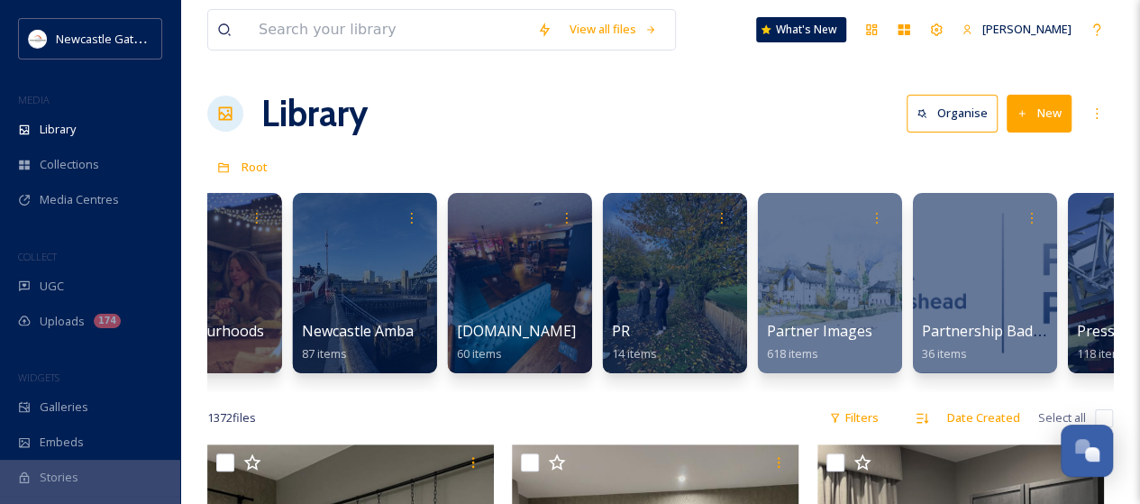
scroll to position [0, 2738]
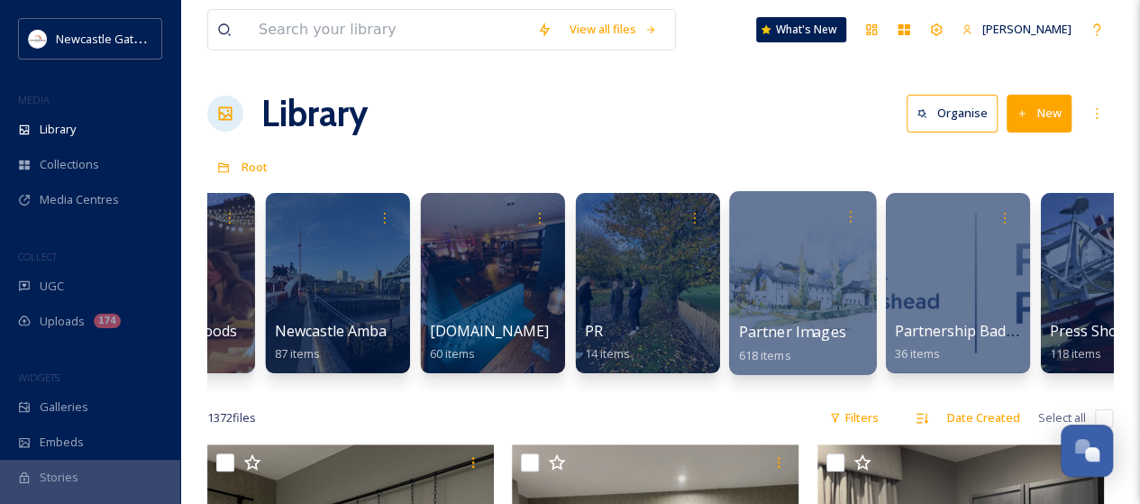
click at [795, 304] on div at bounding box center [802, 283] width 147 height 184
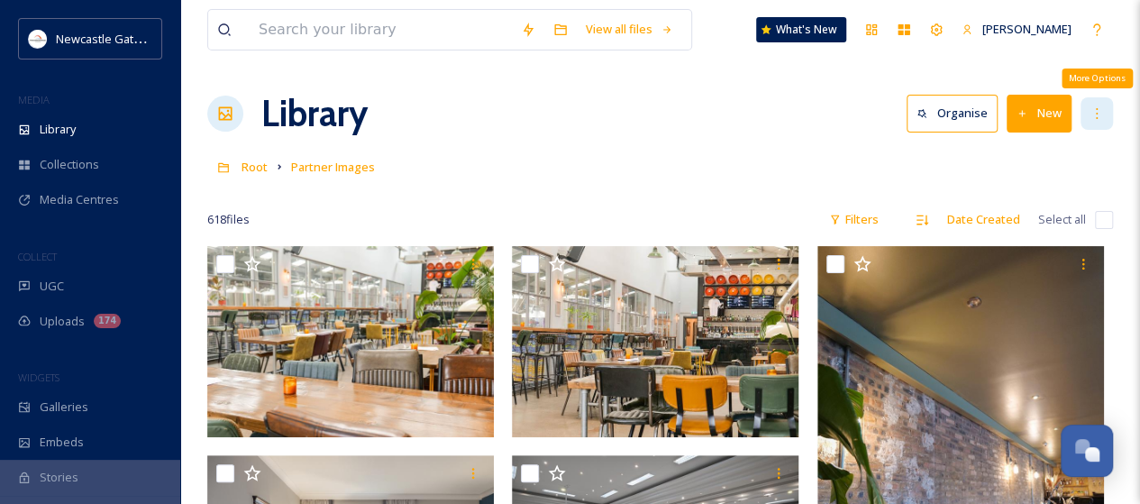
click at [1092, 113] on icon at bounding box center [1097, 113] width 14 height 14
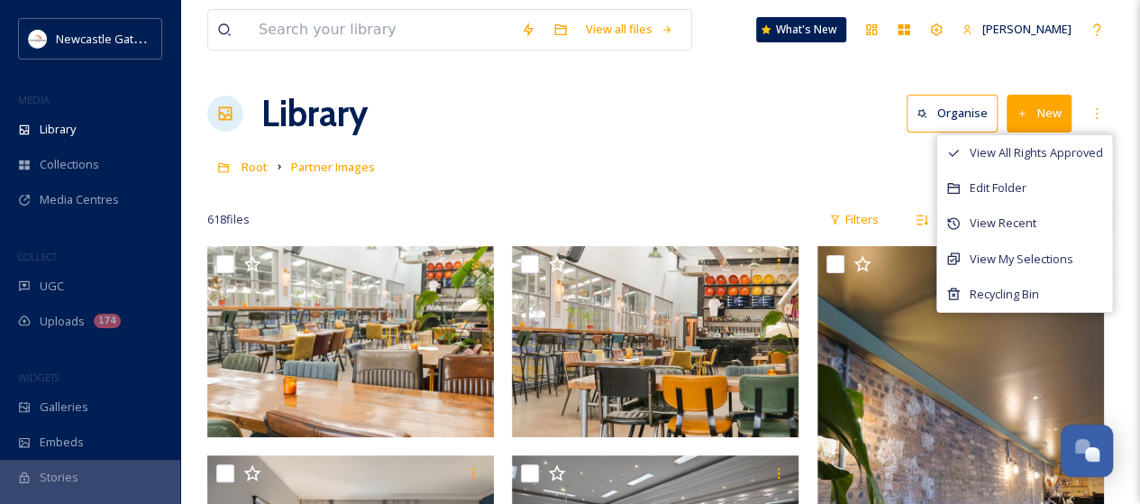
click at [1037, 120] on button "New" at bounding box center [1039, 113] width 65 height 37
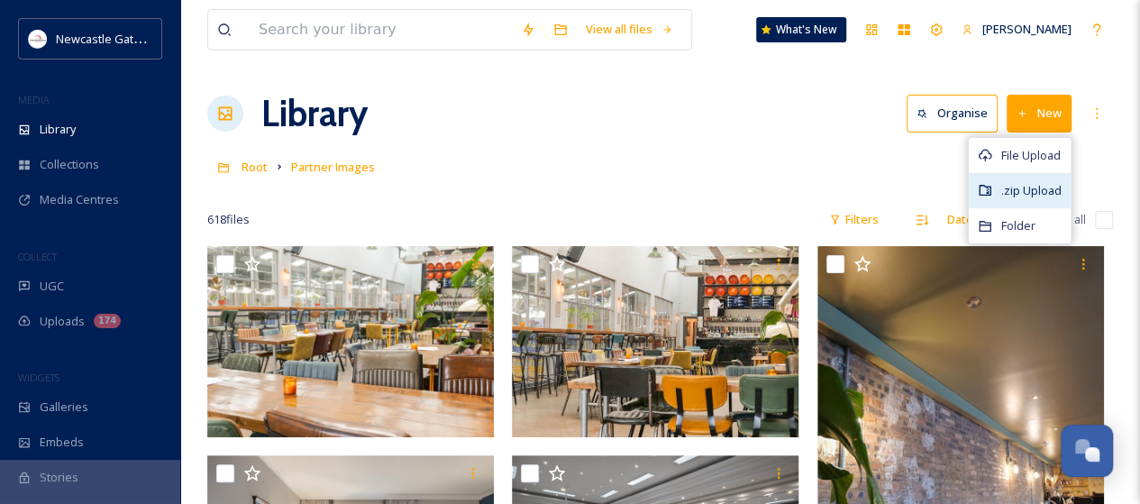
click at [1037, 187] on span ".zip Upload" at bounding box center [1031, 190] width 60 height 17
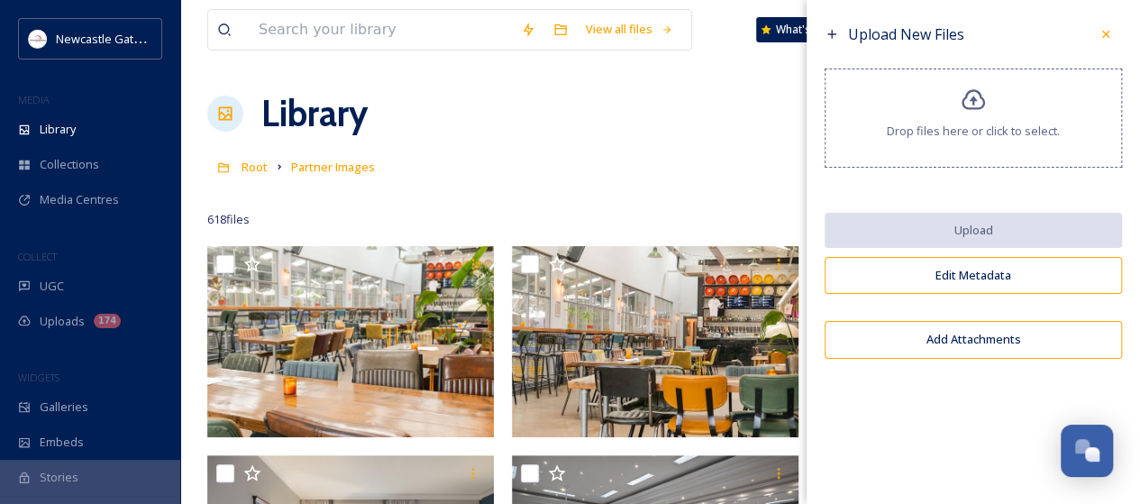
click at [955, 117] on div "Drop files here or click to select." at bounding box center [973, 118] width 297 height 99
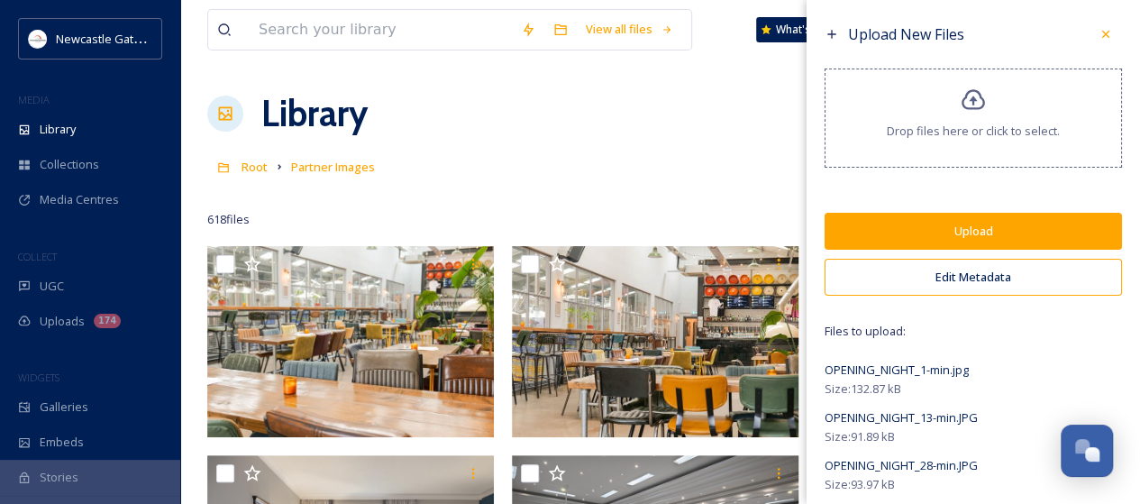
click at [914, 275] on button "Edit Metadata" at bounding box center [973, 277] width 297 height 37
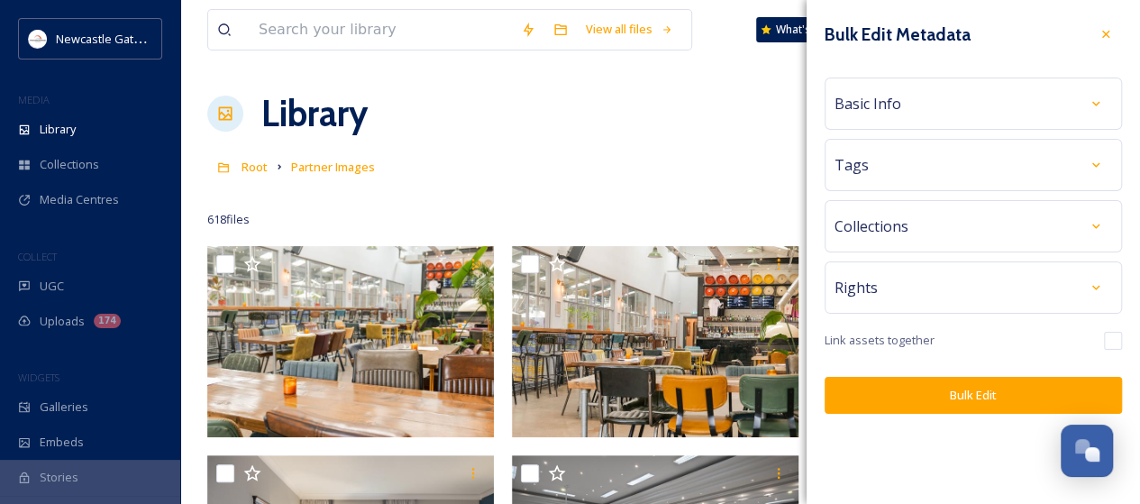
click at [912, 112] on div "Basic Info" at bounding box center [974, 103] width 278 height 32
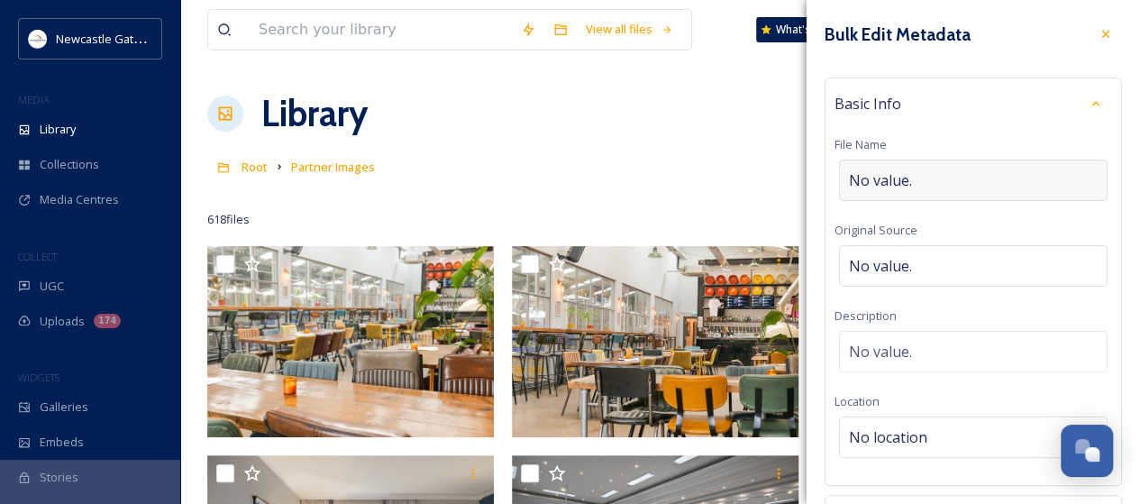
click at [903, 169] on span "No value." at bounding box center [880, 180] width 63 height 22
type input "Kynren 2025"
click at [966, 345] on div "No value." at bounding box center [973, 346] width 269 height 41
click at [964, 345] on textarea at bounding box center [974, 406] width 278 height 150
type textarea "Kynren 2025"
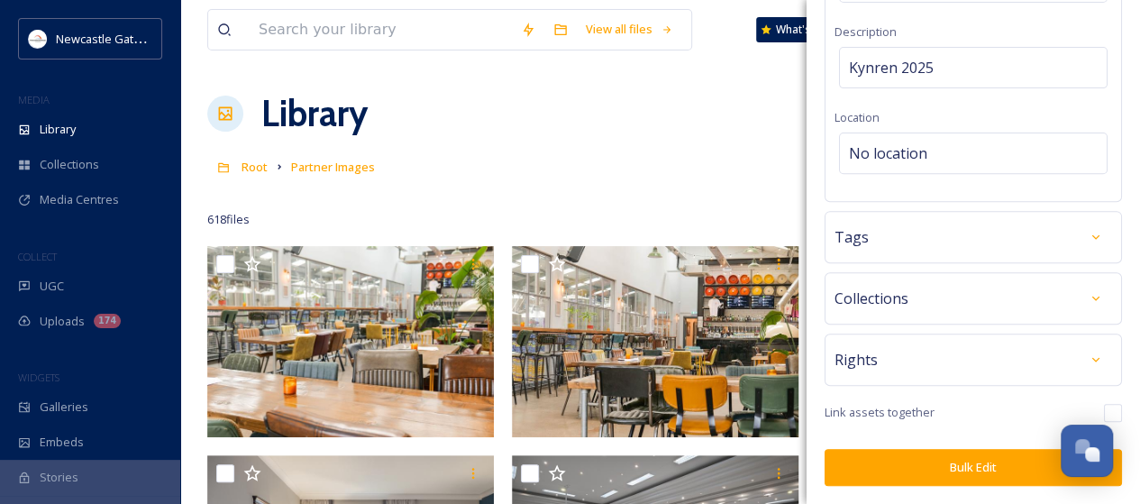
click at [910, 253] on div "Tags" at bounding box center [974, 237] width 278 height 32
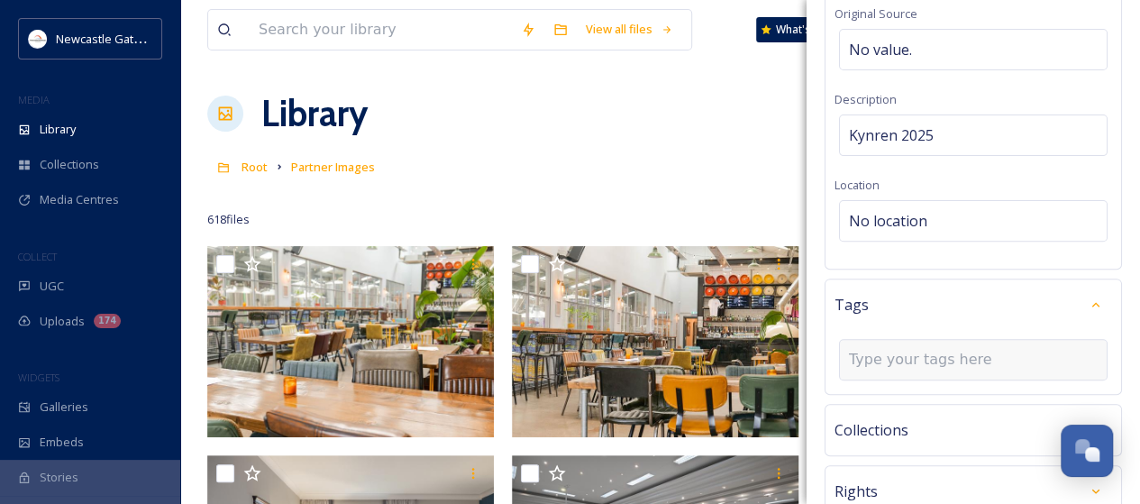
click at [867, 349] on input at bounding box center [939, 360] width 180 height 22
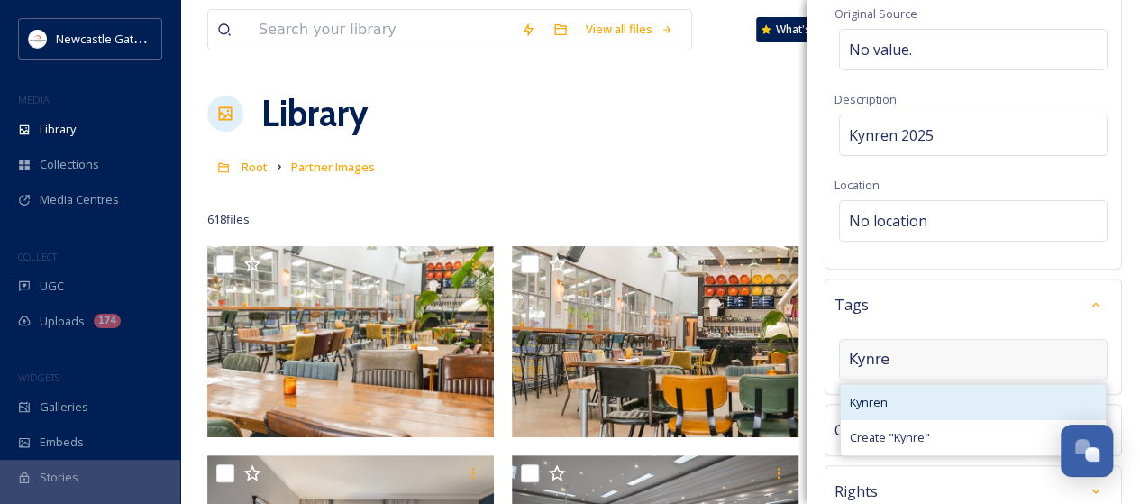
type input "Kynre"
click at [874, 394] on span "Kynren" at bounding box center [869, 402] width 38 height 17
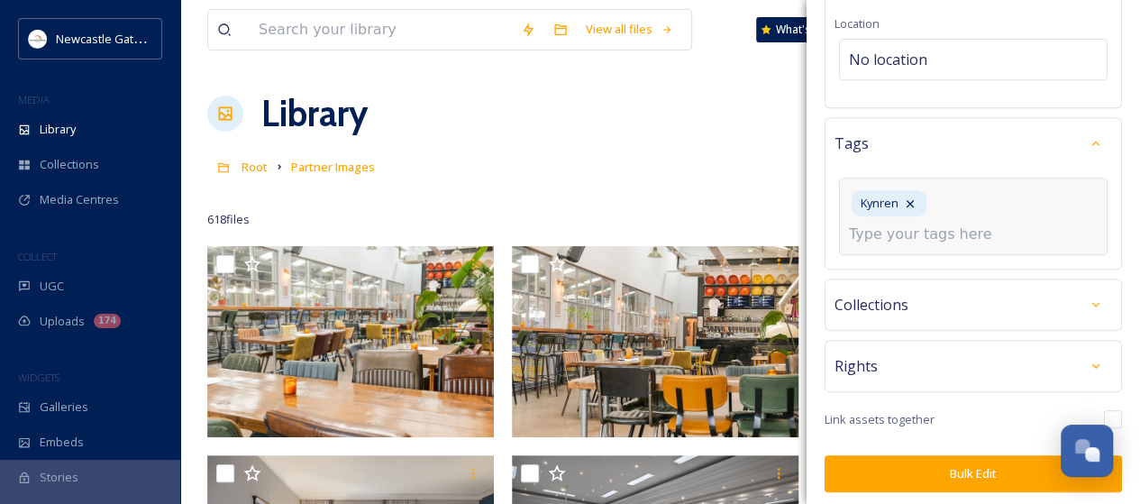
click at [941, 298] on div "Collections" at bounding box center [974, 304] width 278 height 32
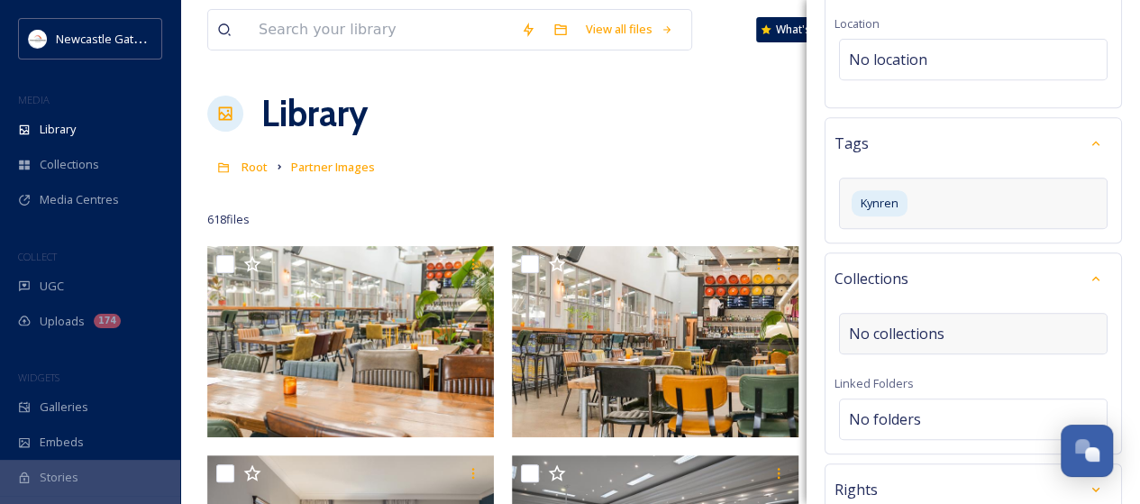
click at [928, 332] on span "No collections" at bounding box center [897, 334] width 96 height 22
click at [928, 329] on input at bounding box center [939, 334] width 198 height 40
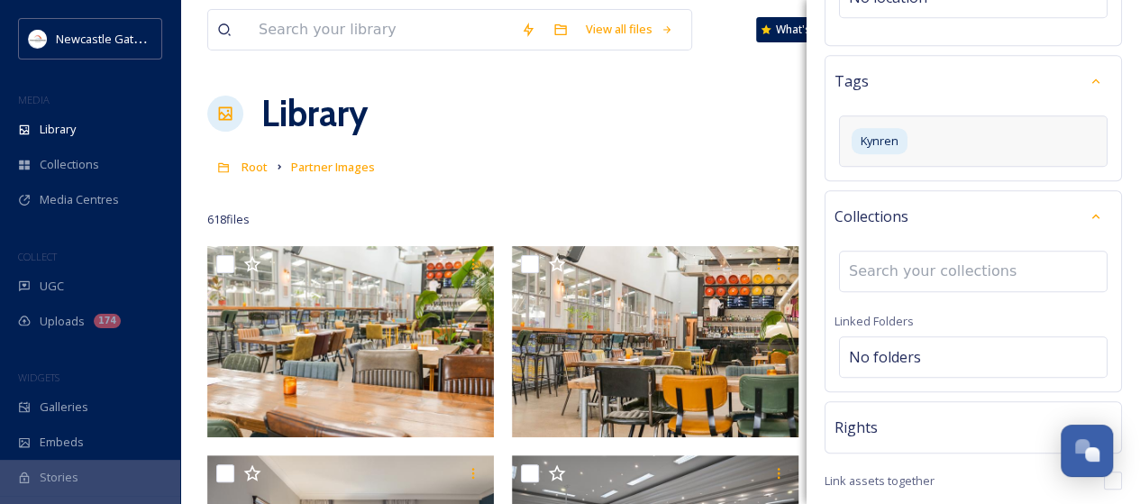
scroll to position [500, 0]
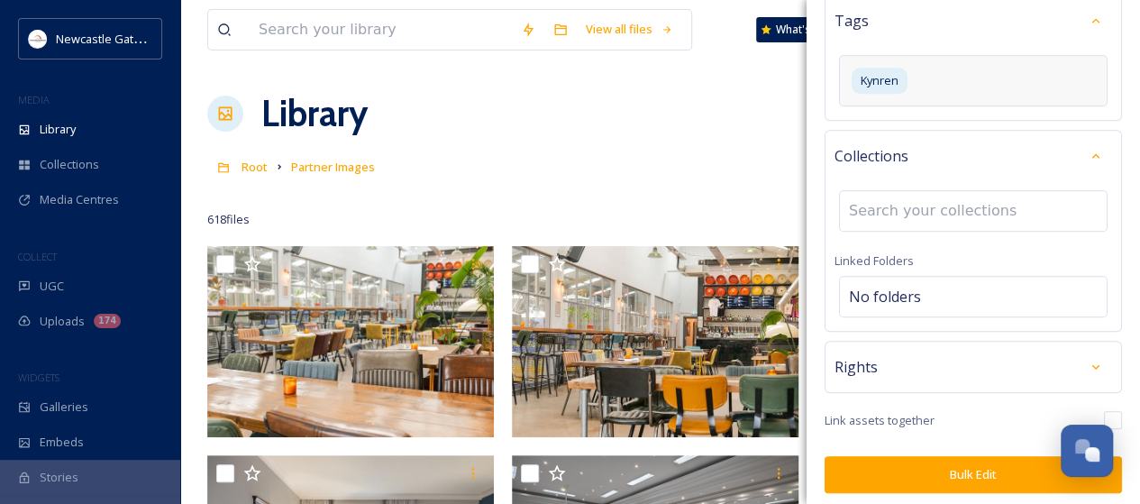
click at [918, 367] on div "Rights" at bounding box center [974, 367] width 278 height 32
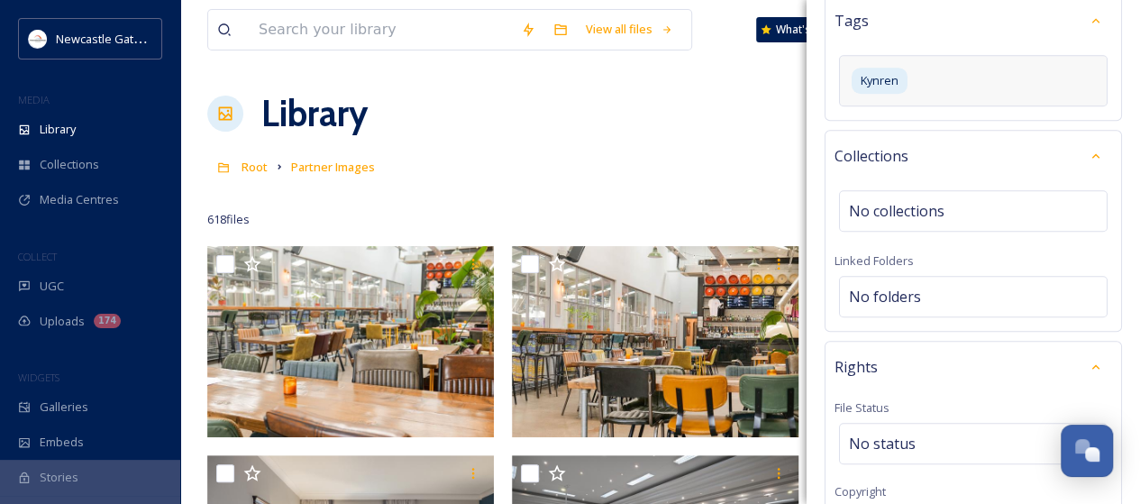
scroll to position [681, 0]
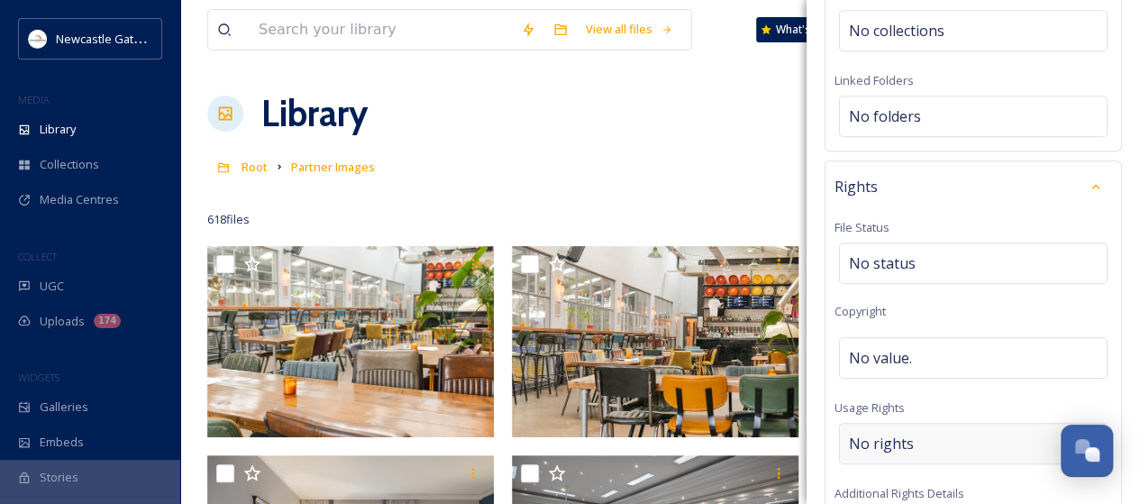
click at [872, 433] on span "No rights" at bounding box center [881, 444] width 65 height 22
click at [871, 432] on input at bounding box center [944, 448] width 198 height 40
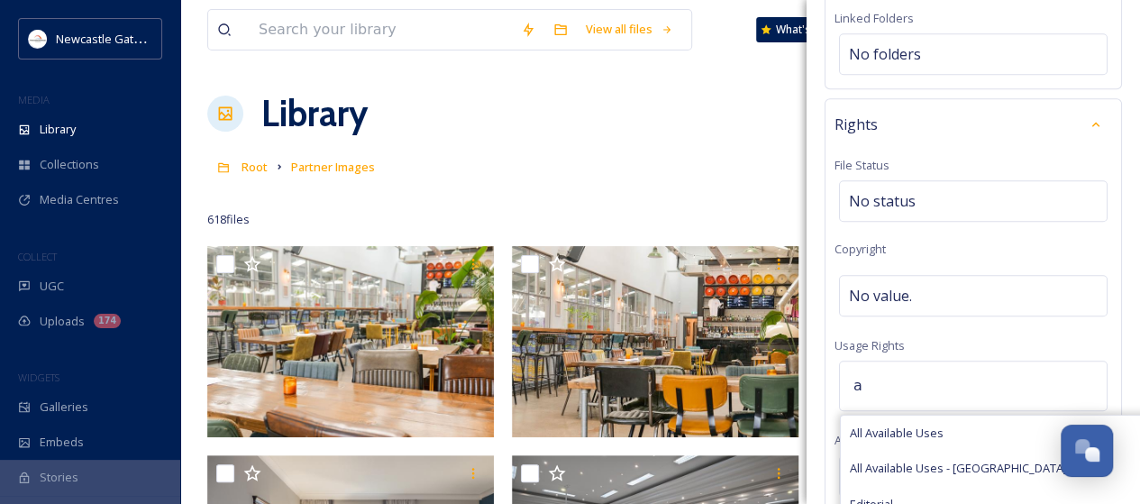
scroll to position [771, 0]
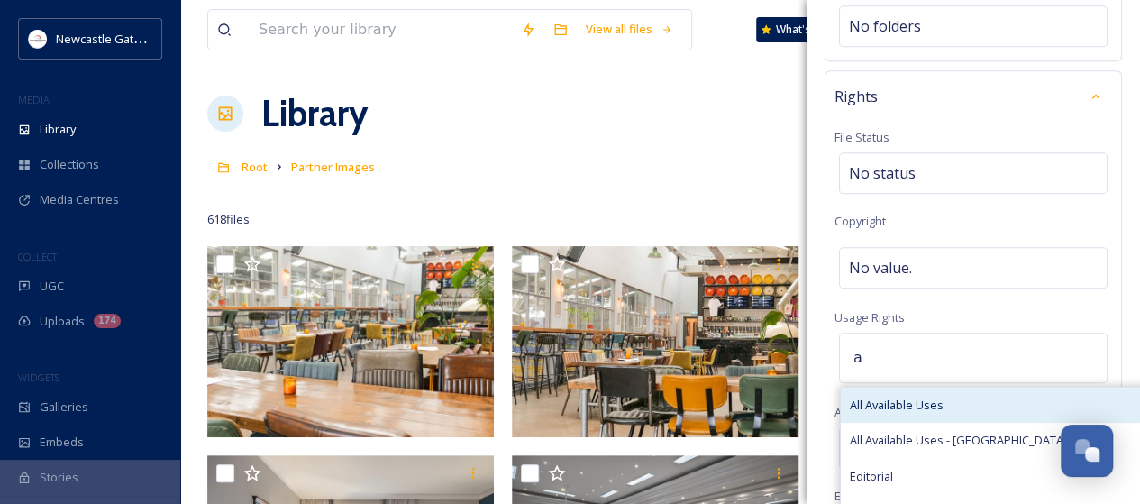
type input "a"
click at [891, 397] on span "All Available Uses" at bounding box center [897, 405] width 94 height 17
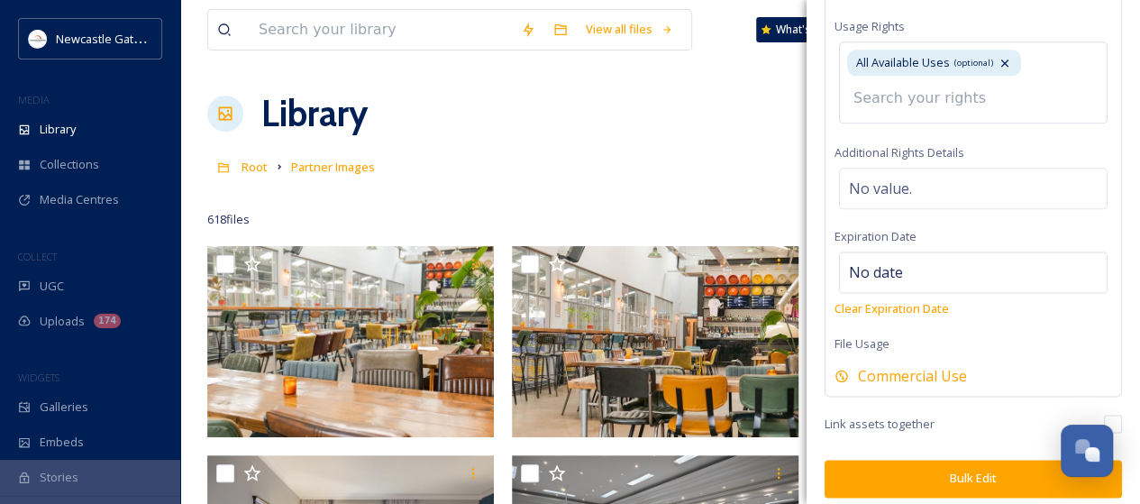
scroll to position [1031, 0]
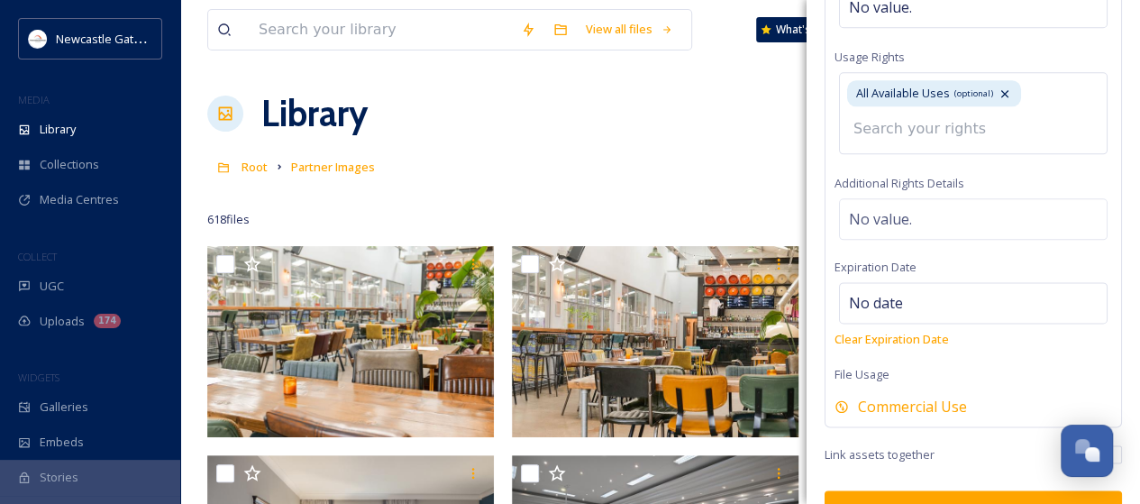
click at [920, 490] on button "Bulk Edit" at bounding box center [973, 508] width 297 height 37
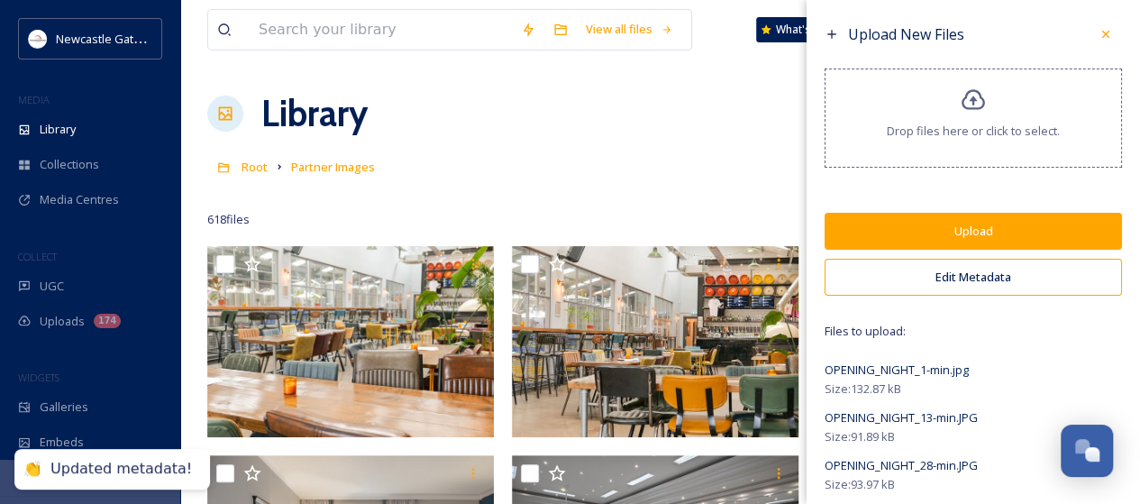
click at [957, 226] on button "Upload" at bounding box center [973, 231] width 297 height 37
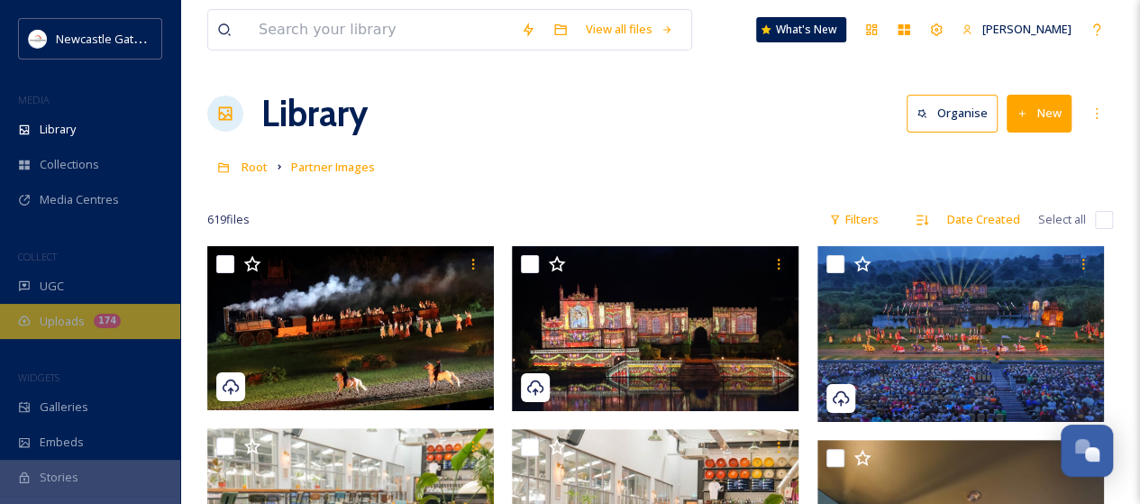
click at [72, 316] on span "Uploads" at bounding box center [62, 321] width 45 height 17
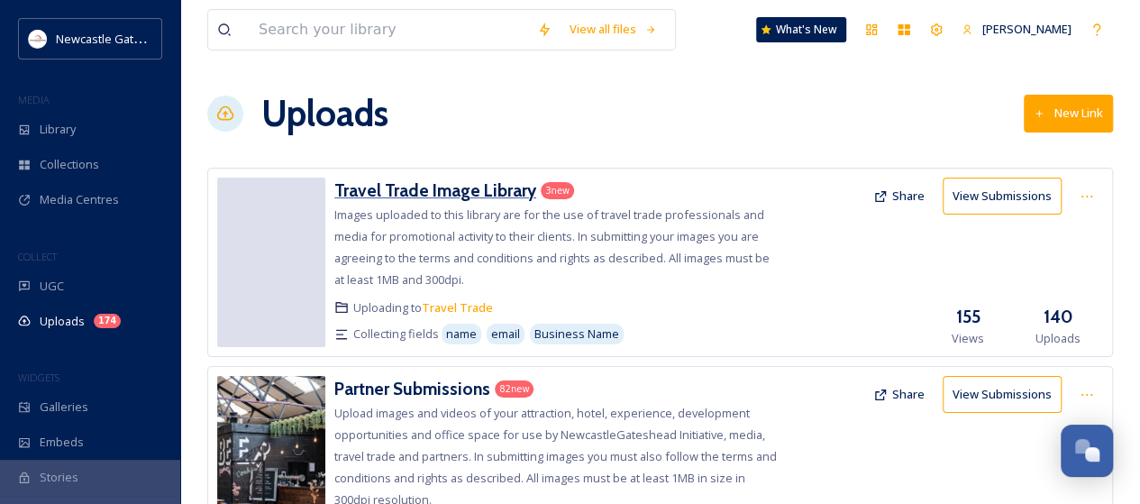
click at [443, 192] on h3 "Travel Trade Image Library" at bounding box center [435, 190] width 202 height 22
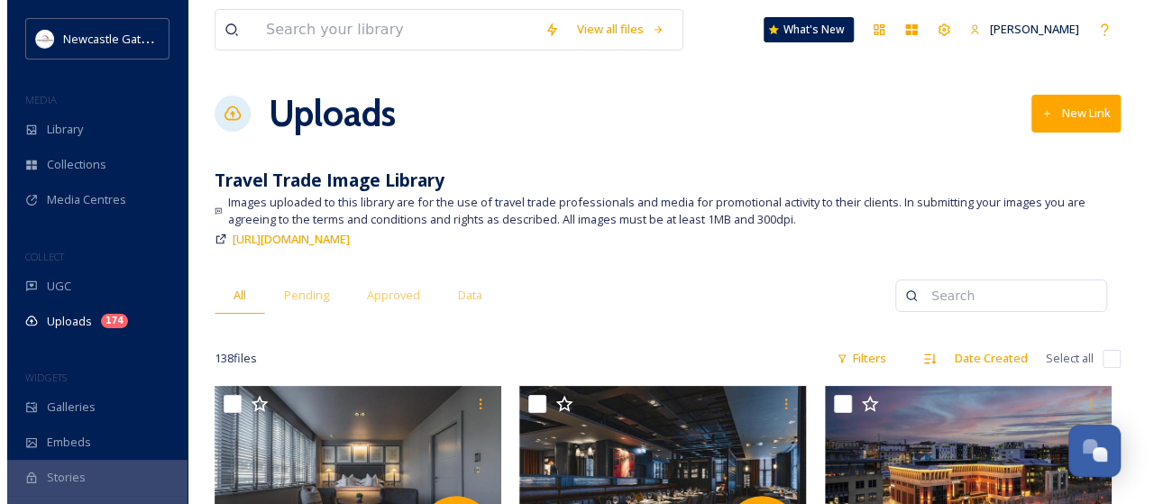
scroll to position [180, 0]
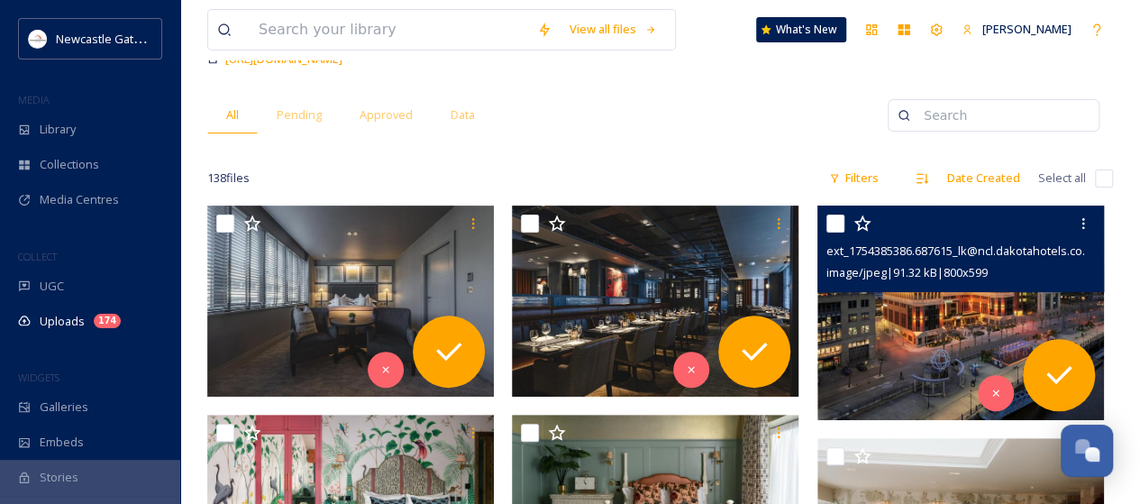
click at [908, 332] on img at bounding box center [961, 313] width 287 height 215
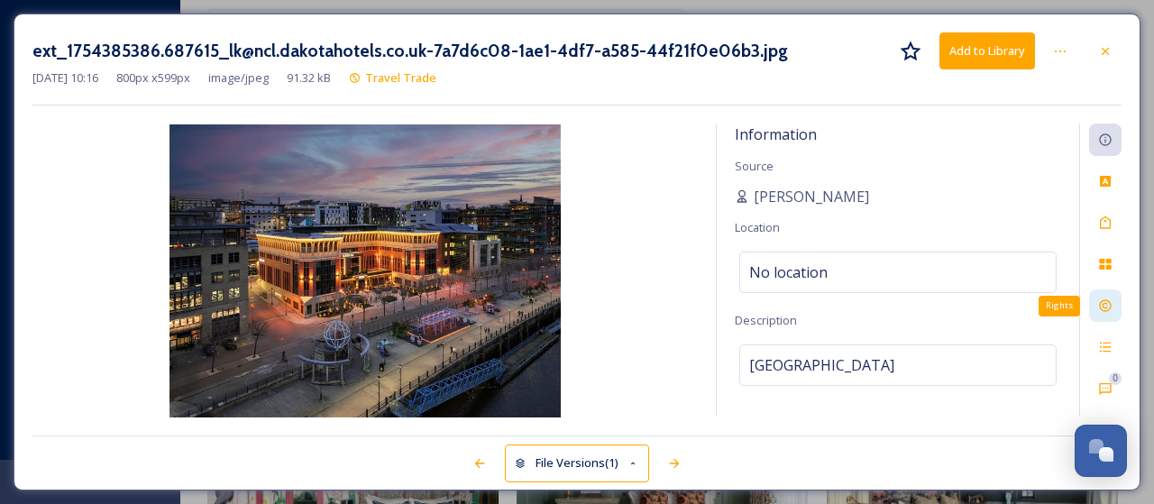
click at [1106, 309] on icon at bounding box center [1105, 305] width 14 height 14
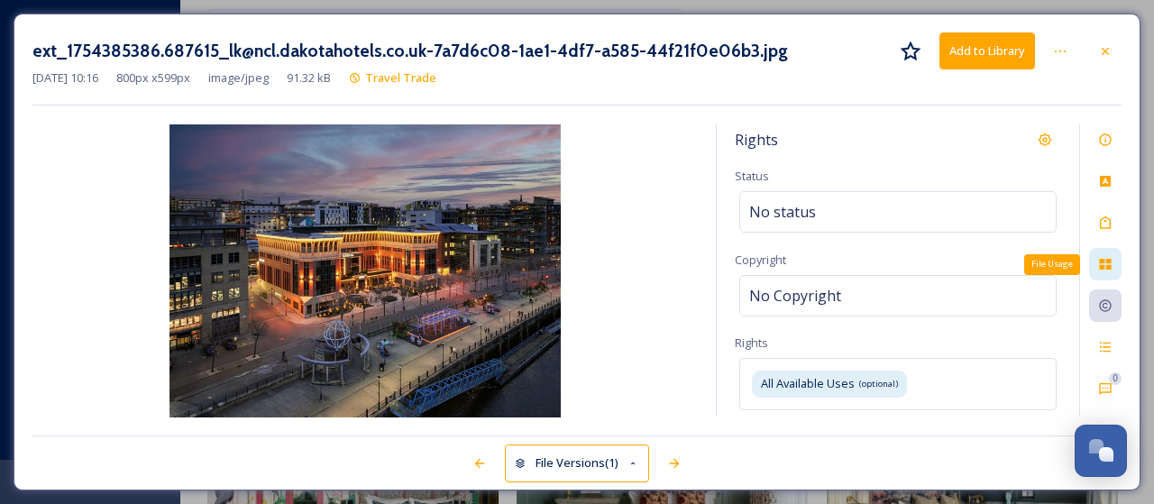
click at [1111, 261] on icon at bounding box center [1105, 264] width 14 height 14
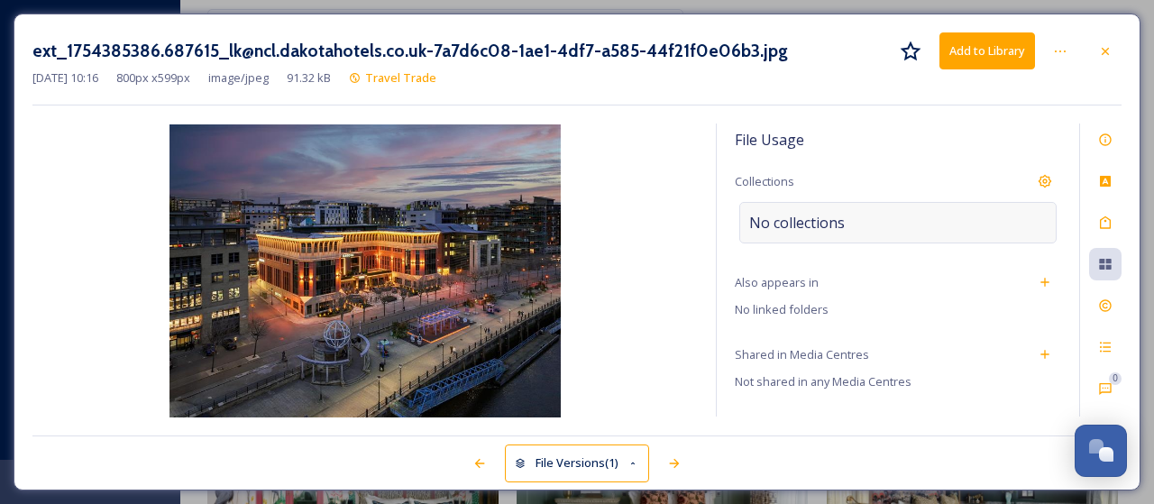
click at [960, 224] on div "No collections" at bounding box center [897, 222] width 317 height 41
click at [906, 219] on input at bounding box center [839, 223] width 198 height 40
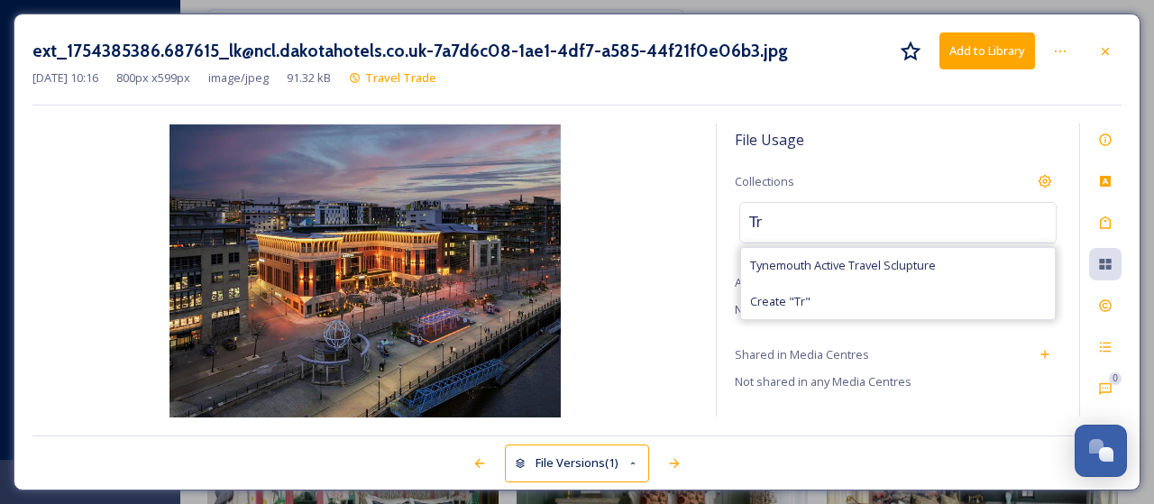
type input "T"
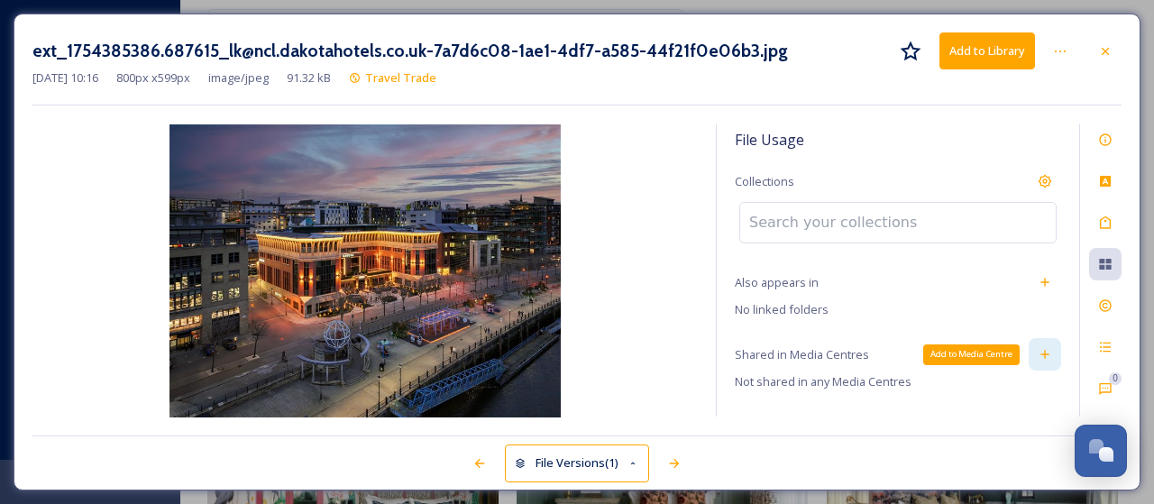
click at [1037, 357] on icon at bounding box center [1044, 354] width 14 height 14
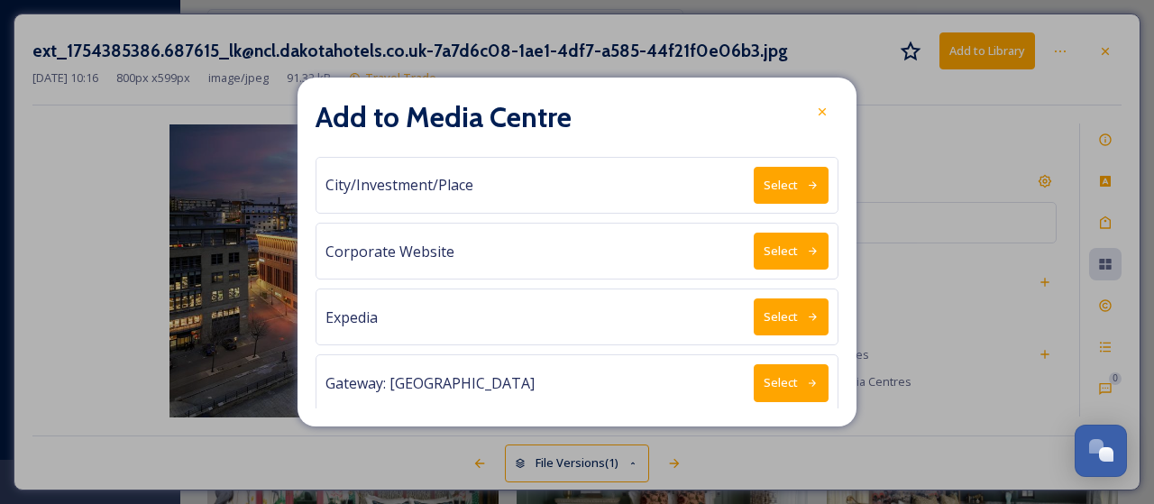
click at [827, 109] on div at bounding box center [822, 112] width 32 height 32
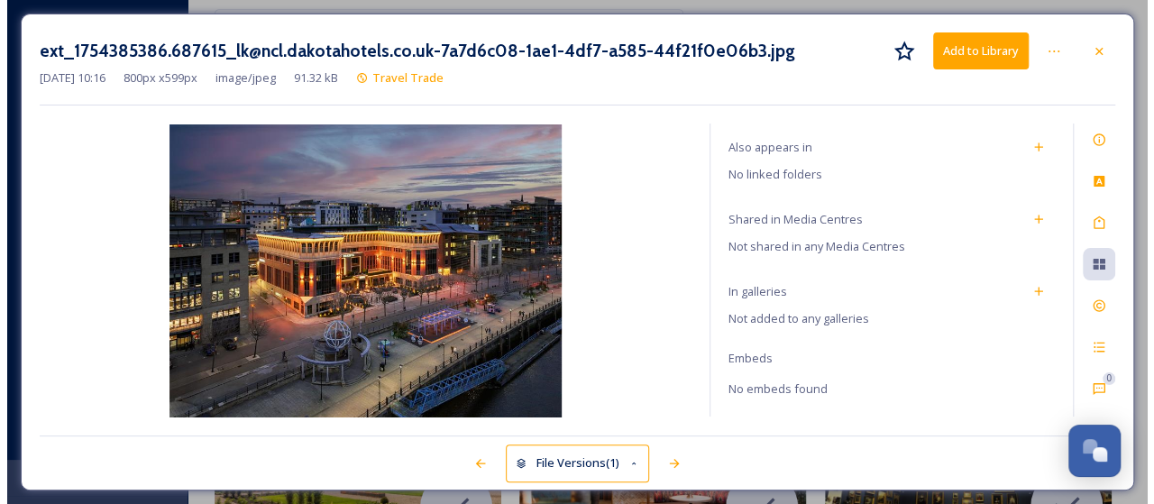
scroll to position [451, 0]
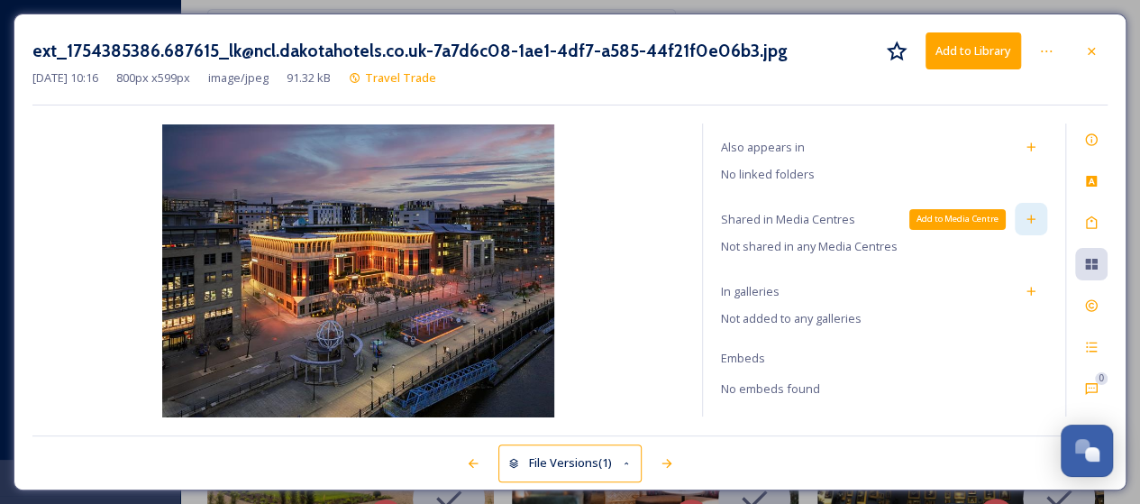
click at [1024, 218] on icon at bounding box center [1031, 219] width 14 height 14
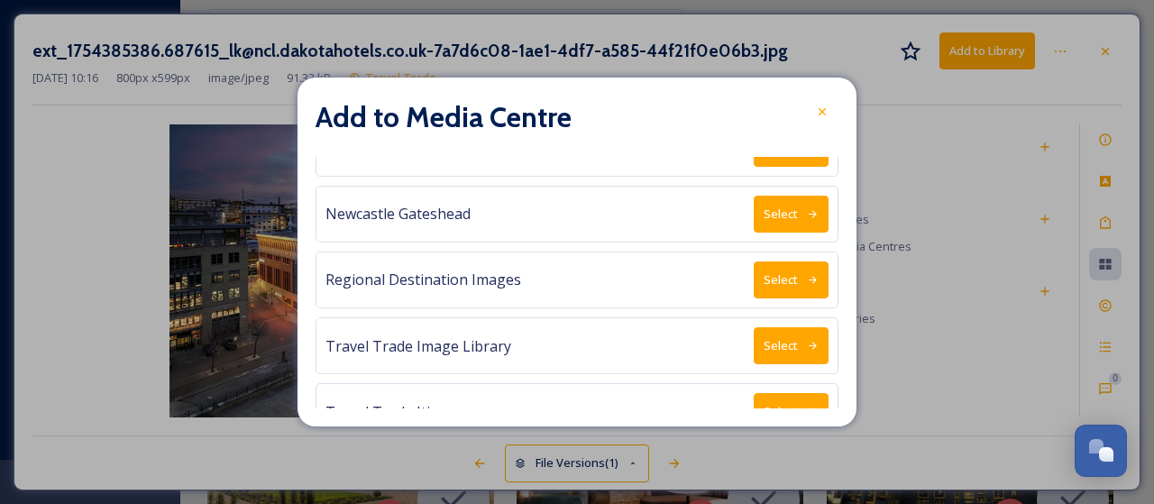
scroll to position [579, 0]
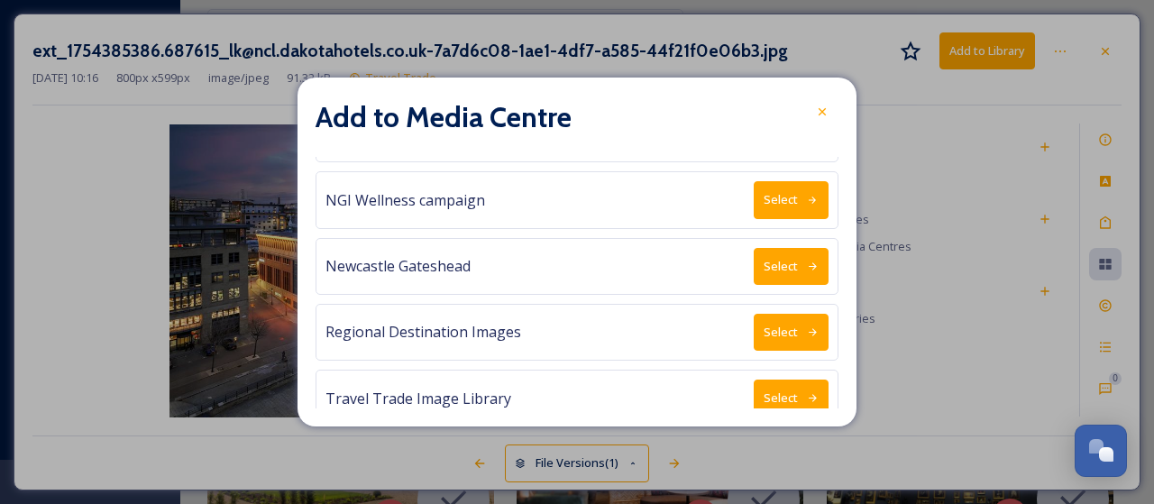
click at [788, 385] on button "Select" at bounding box center [791, 397] width 75 height 37
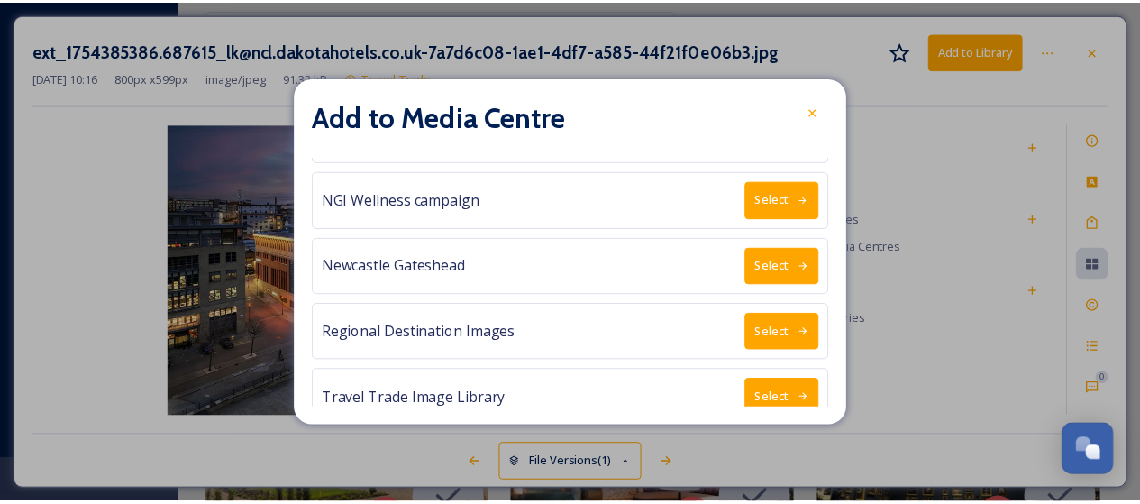
scroll to position [0, 0]
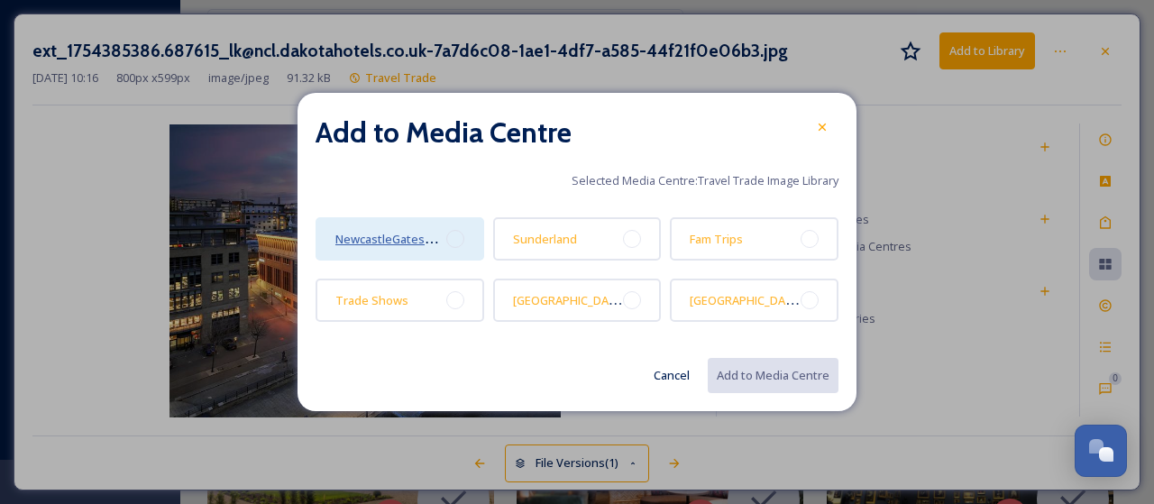
click at [407, 241] on span "NewcastleGateshead" at bounding box center [393, 238] width 117 height 17
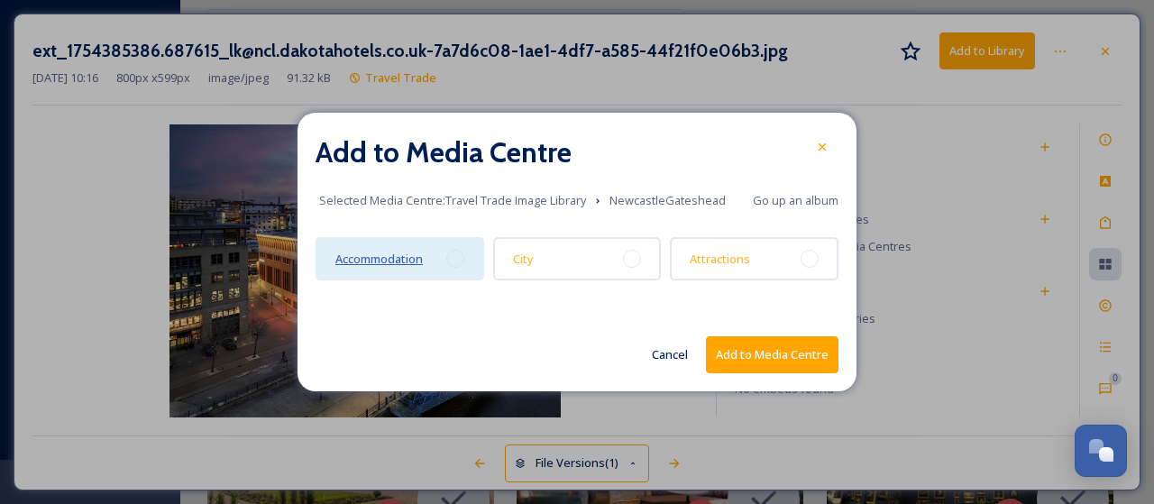
click at [408, 257] on span "Accommodation" at bounding box center [378, 259] width 87 height 16
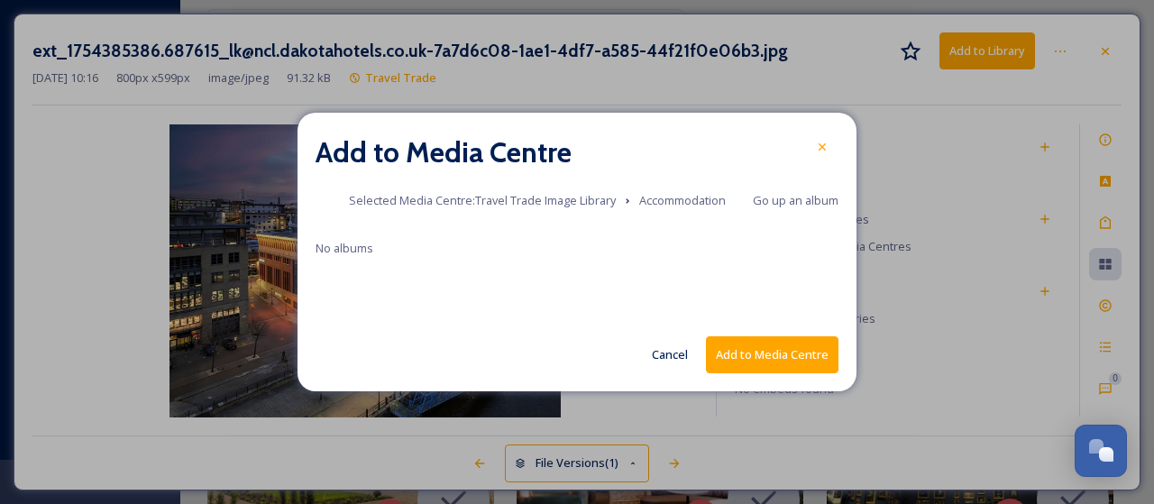
click at [800, 348] on button "Add to Media Centre" at bounding box center [772, 354] width 133 height 37
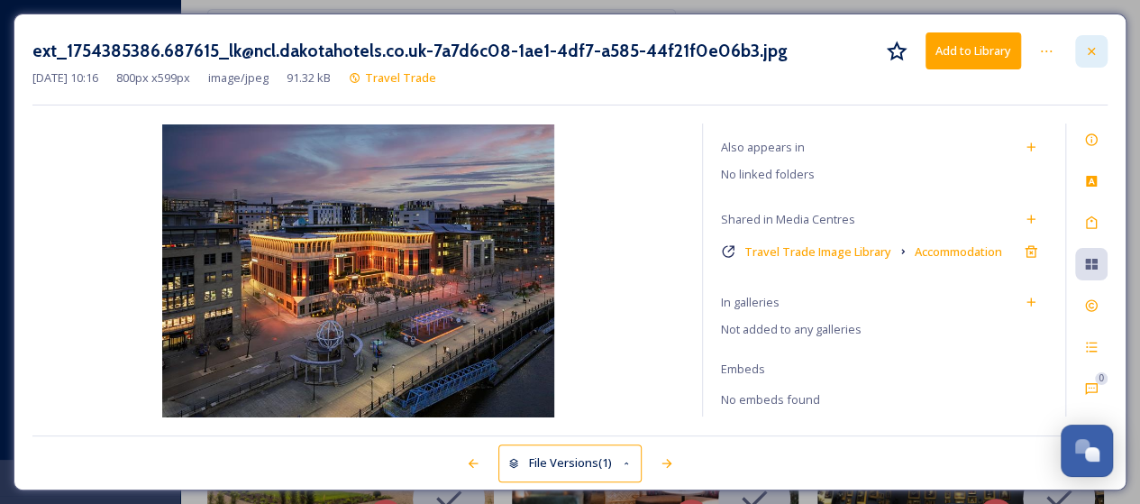
click at [1091, 50] on icon at bounding box center [1091, 50] width 7 height 7
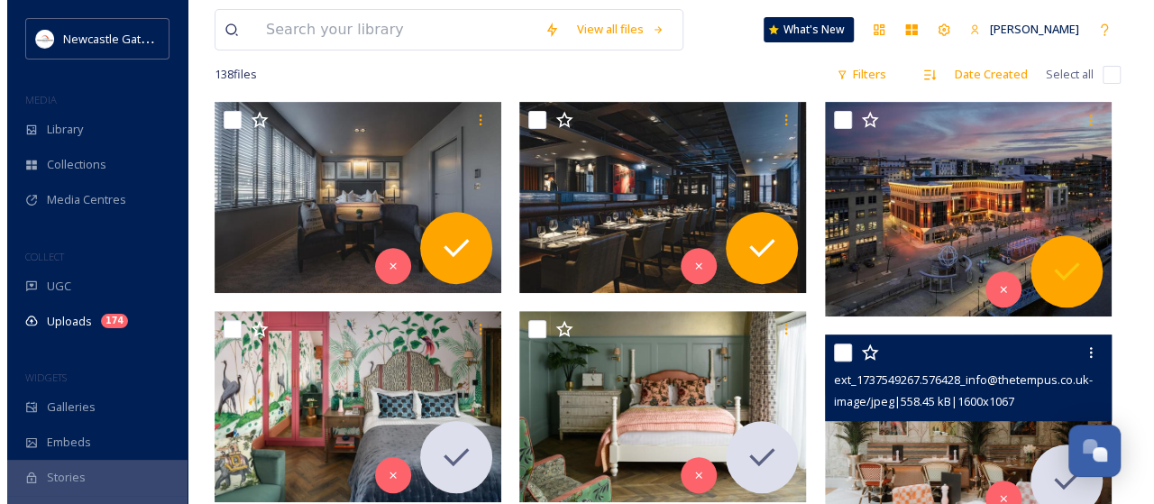
scroll to position [270, 0]
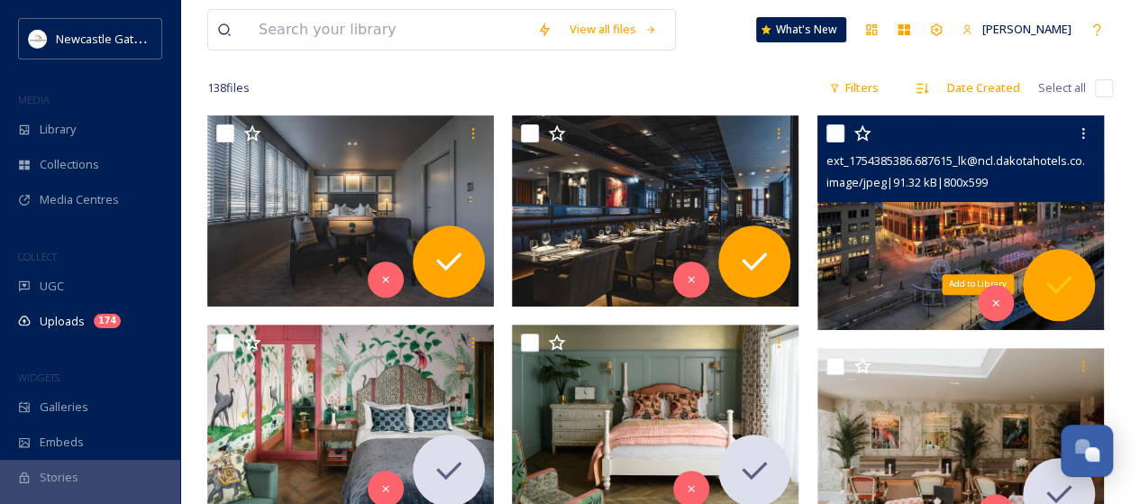
click at [1064, 288] on icon at bounding box center [1059, 285] width 36 height 36
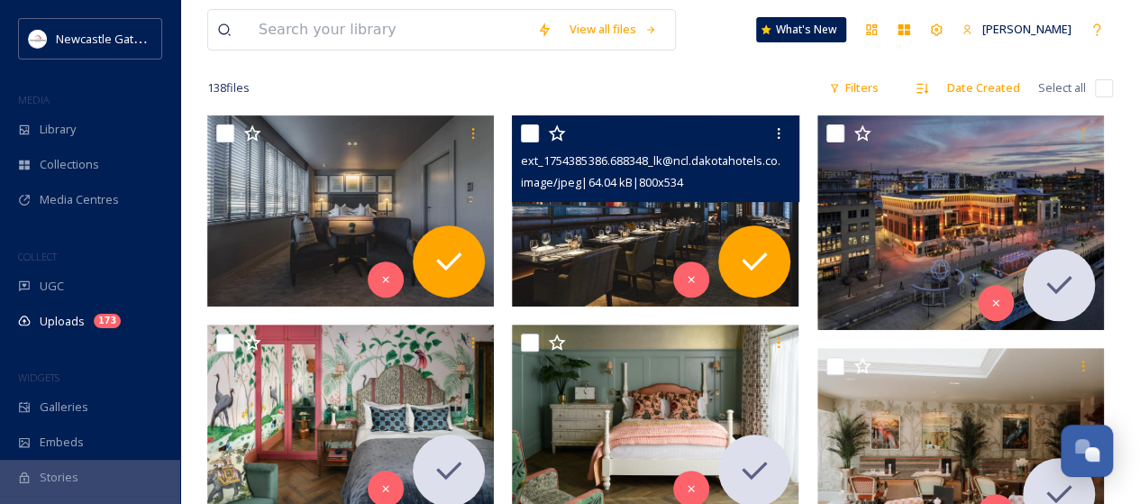
click at [682, 200] on img at bounding box center [655, 210] width 287 height 191
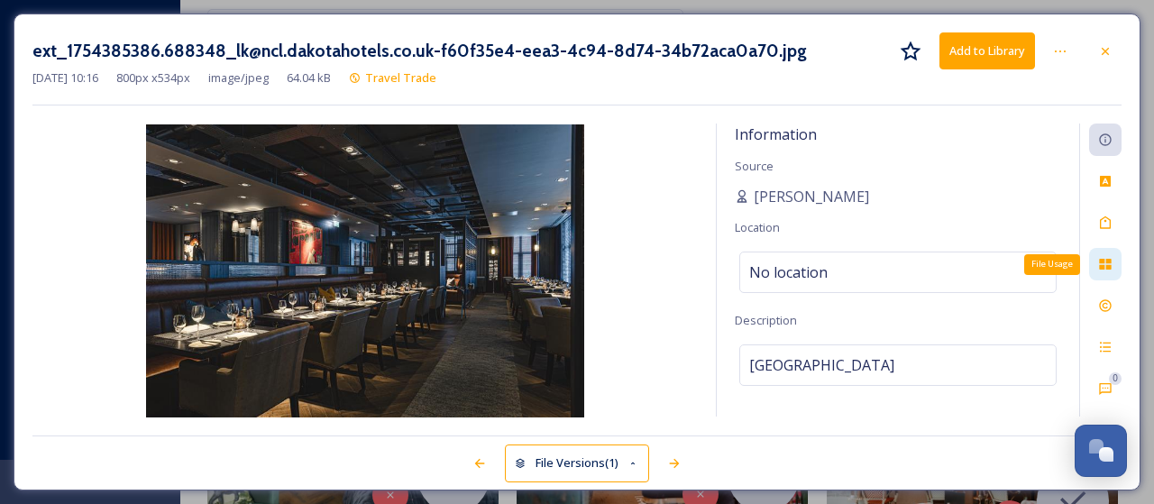
click at [1110, 268] on icon at bounding box center [1105, 264] width 12 height 11
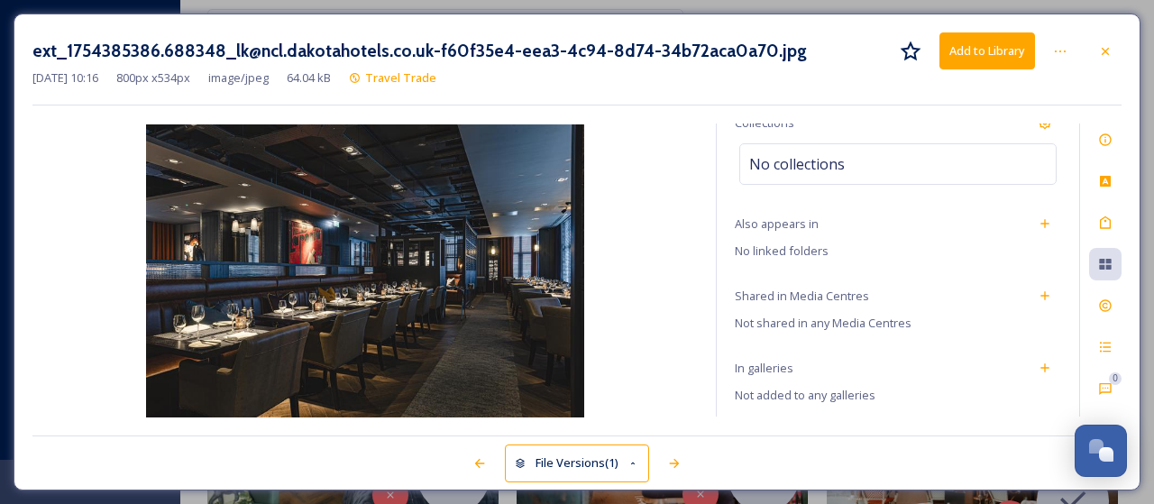
scroll to position [135, 0]
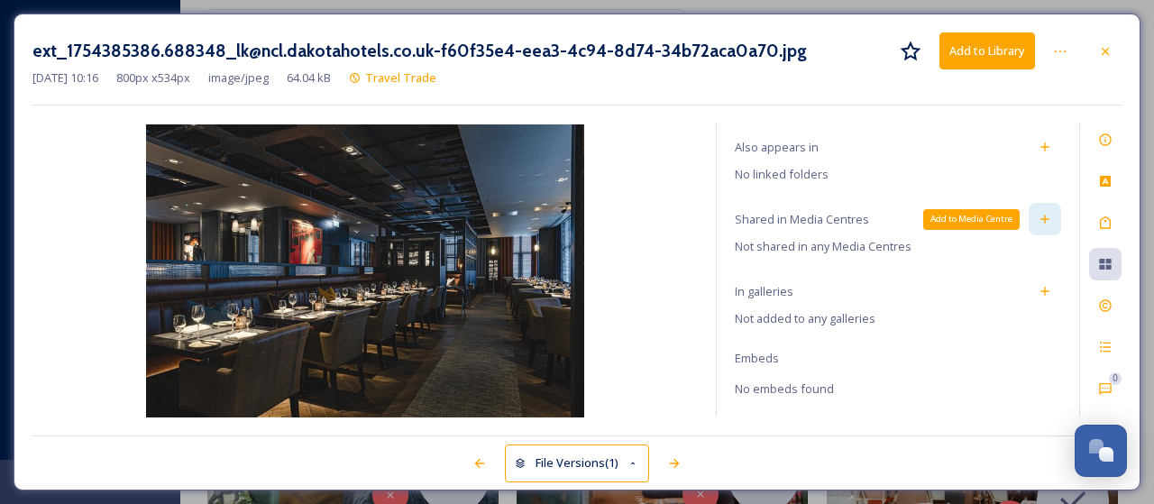
click at [1037, 215] on icon at bounding box center [1044, 219] width 14 height 14
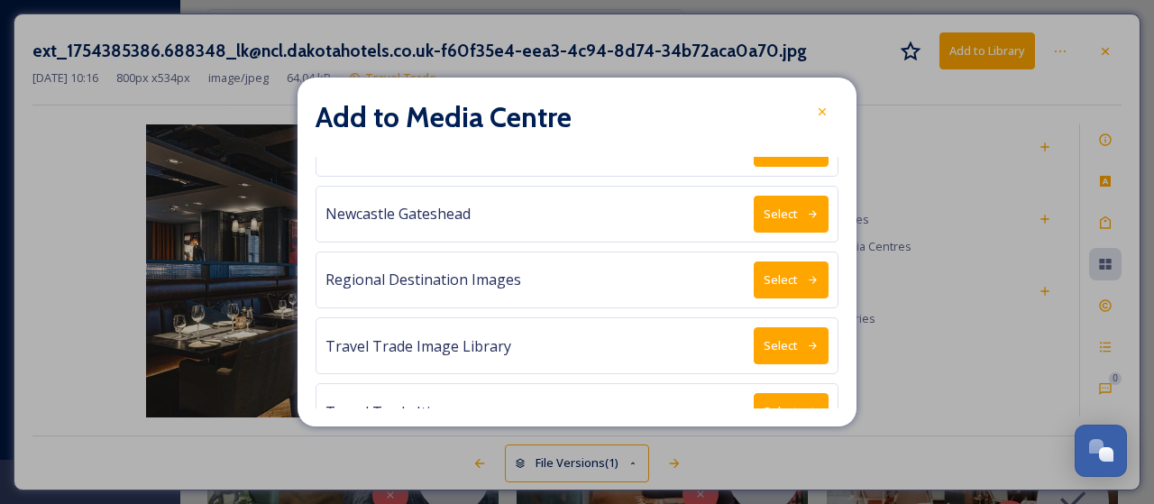
scroll to position [721, 0]
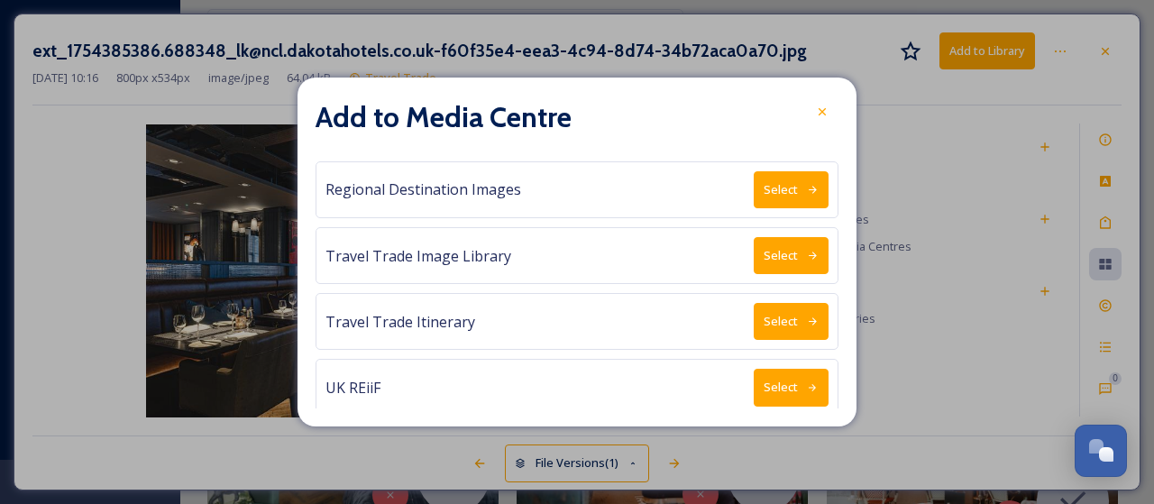
click at [807, 250] on icon at bounding box center [813, 256] width 12 height 12
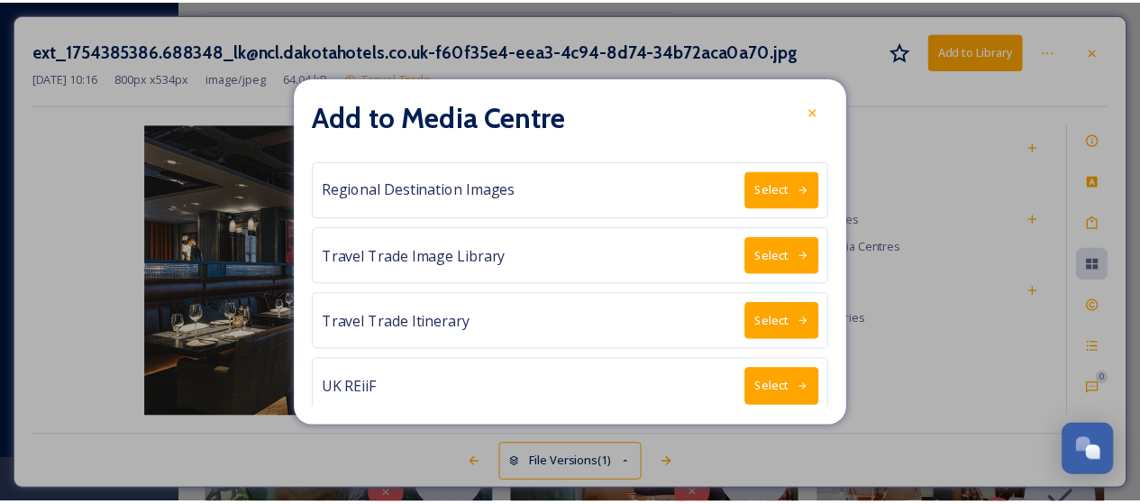
scroll to position [0, 0]
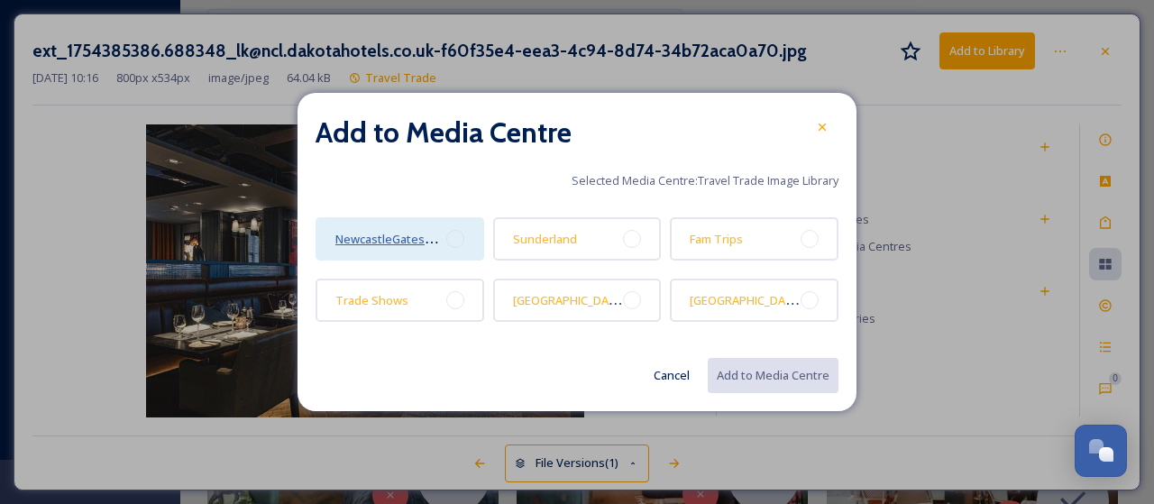
click at [404, 237] on span "NewcastleGateshead" at bounding box center [393, 238] width 117 height 17
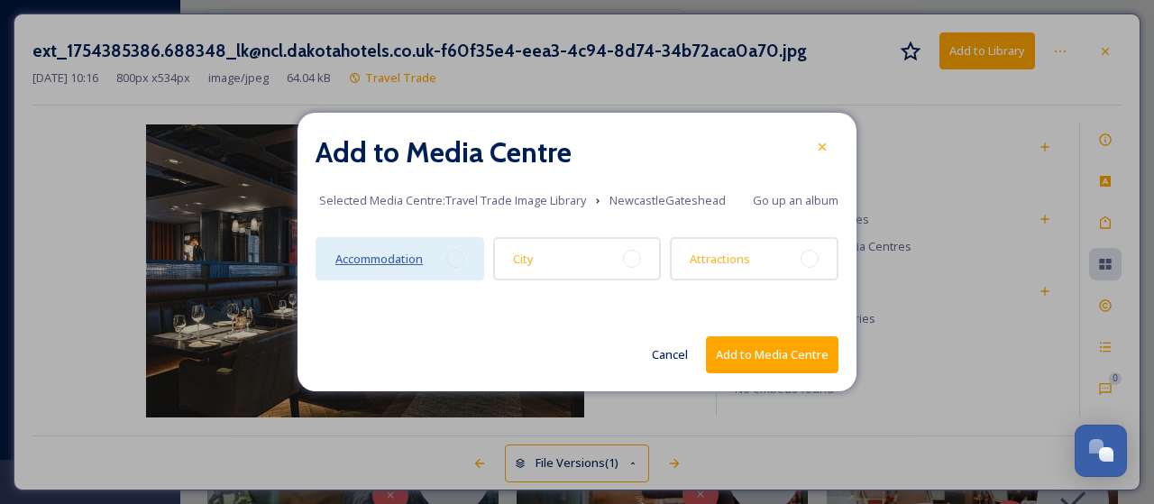
click at [411, 260] on span "Accommodation" at bounding box center [378, 259] width 87 height 16
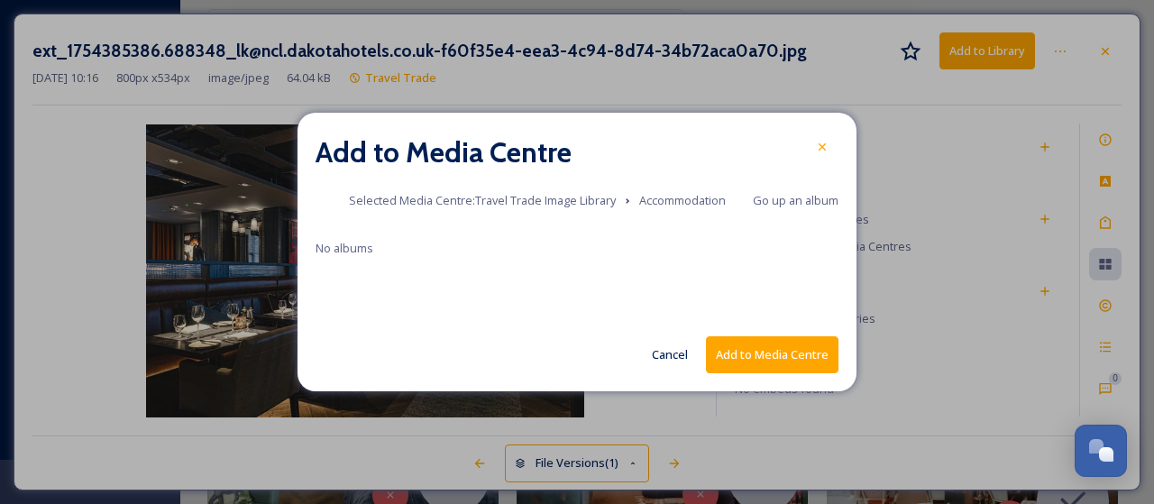
click at [788, 354] on button "Add to Media Centre" at bounding box center [772, 354] width 133 height 37
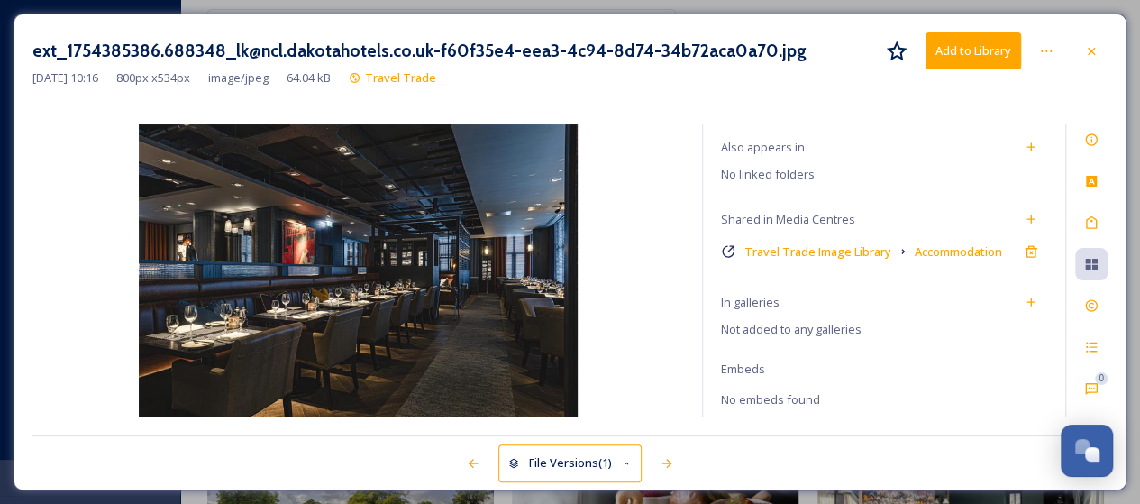
scroll to position [451, 0]
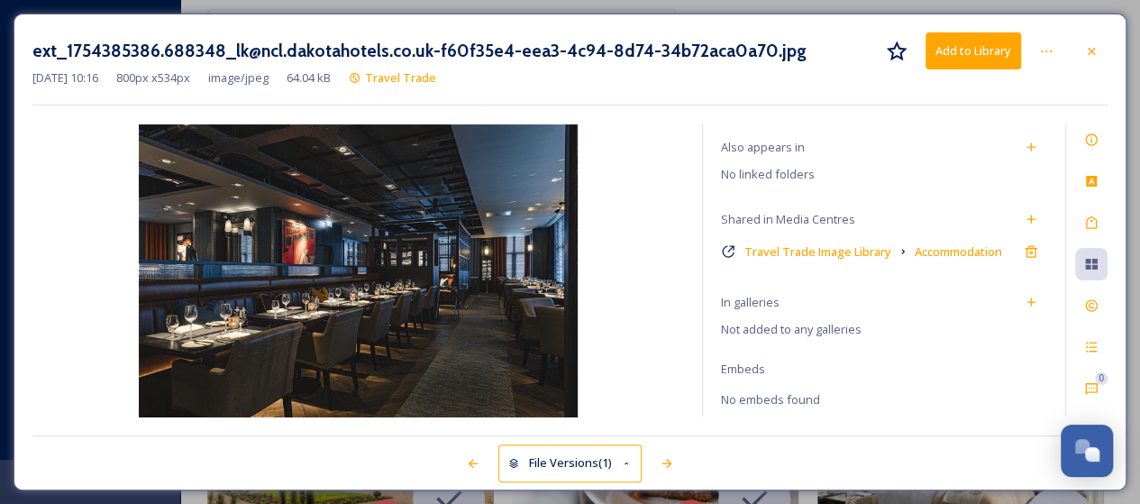
click at [961, 49] on button "Add to Library" at bounding box center [974, 50] width 96 height 37
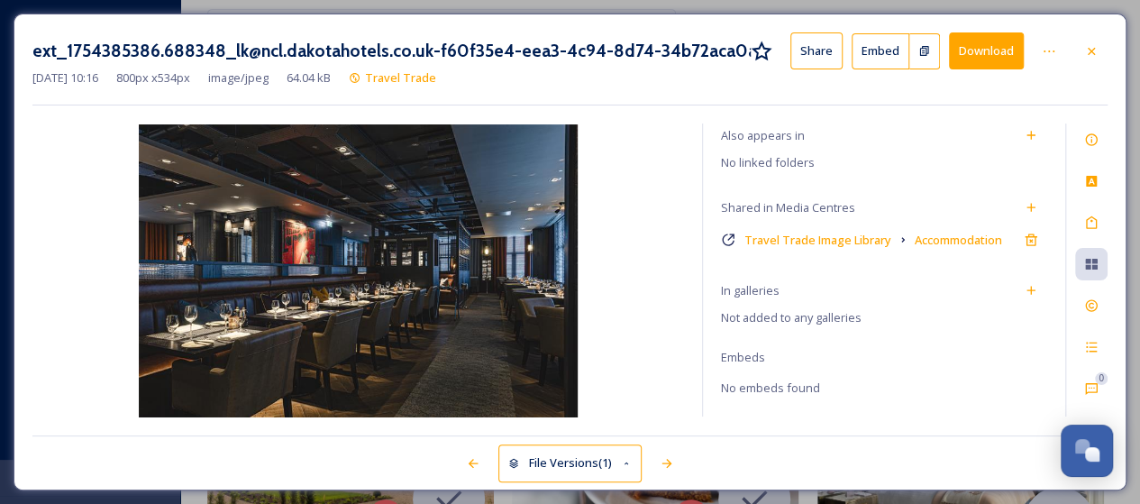
scroll to position [157, 0]
click at [1090, 50] on icon at bounding box center [1091, 51] width 14 height 14
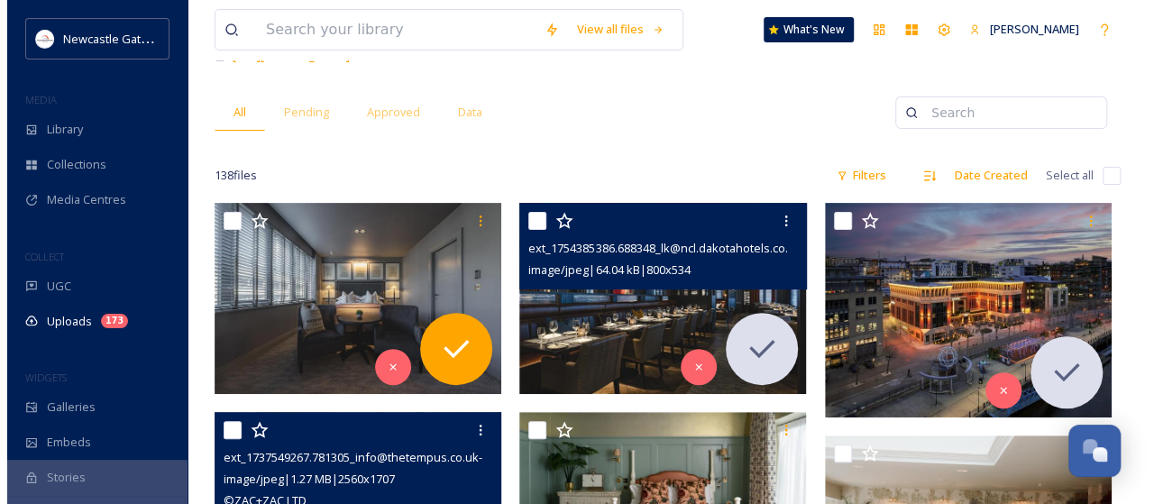
scroll to position [180, 0]
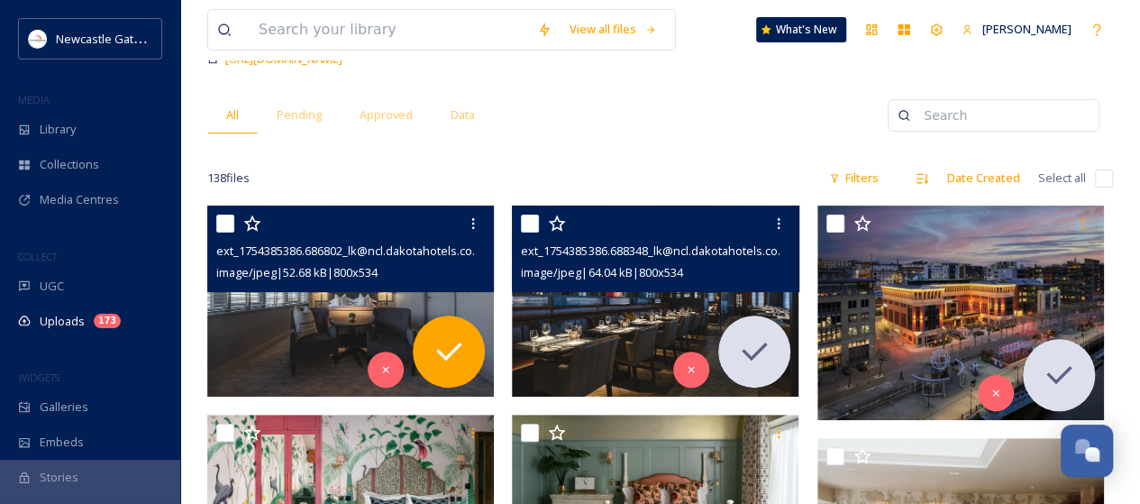
click at [373, 278] on span "image/jpeg | 52.68 kB | 800 x 534" at bounding box center [296, 272] width 161 height 16
click at [374, 309] on img at bounding box center [350, 301] width 287 height 191
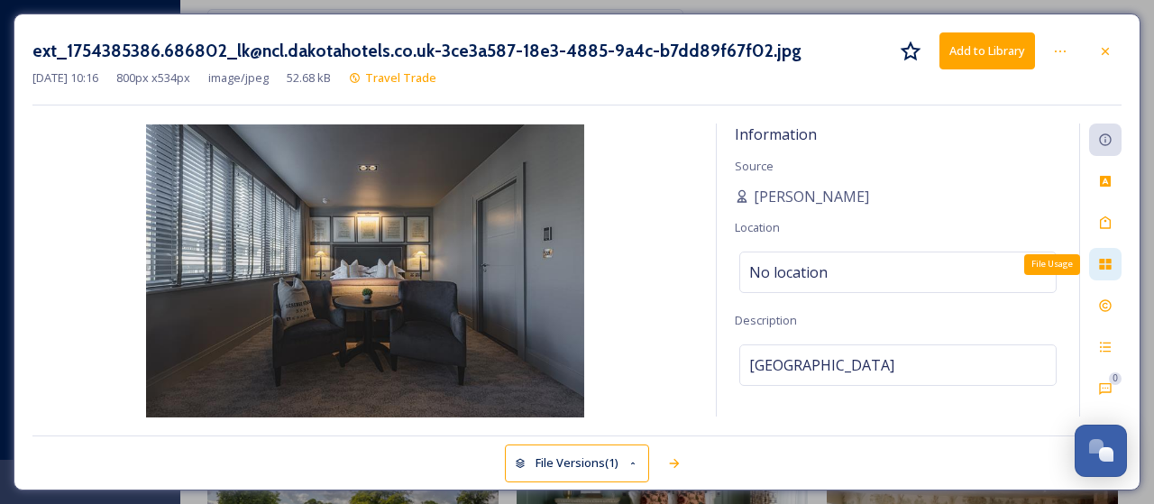
click at [1109, 266] on icon at bounding box center [1105, 264] width 12 height 11
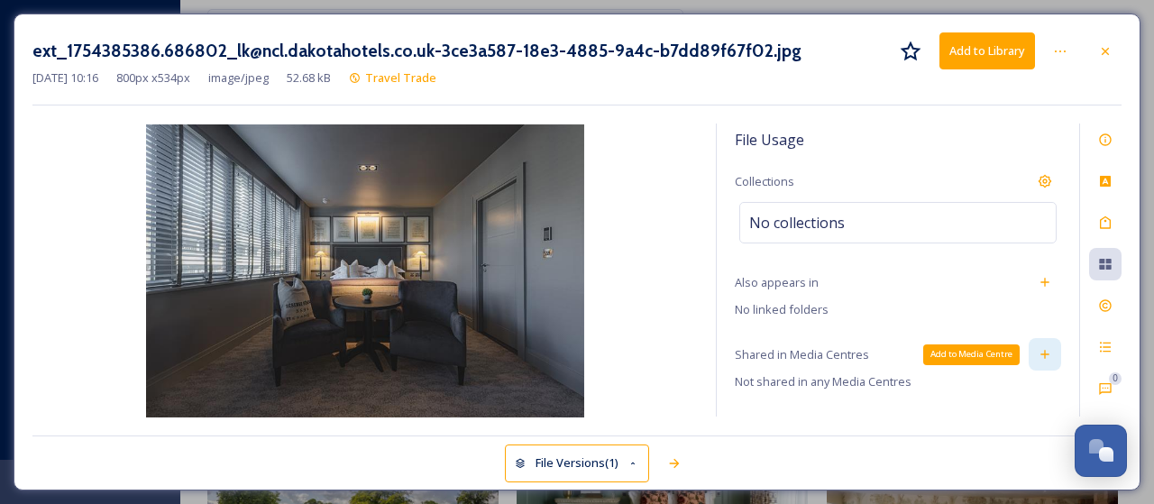
click at [1037, 354] on icon at bounding box center [1044, 354] width 14 height 14
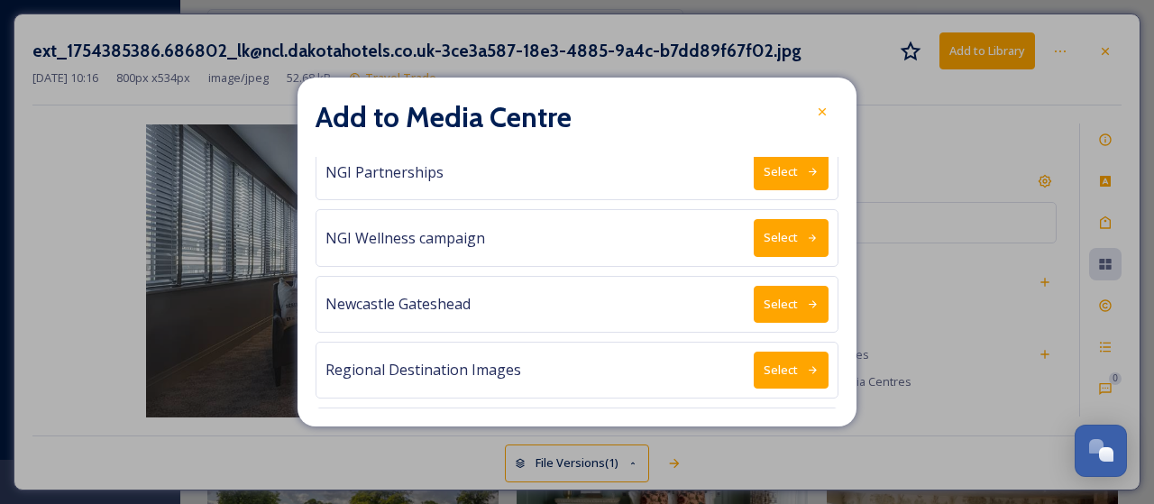
scroll to position [721, 0]
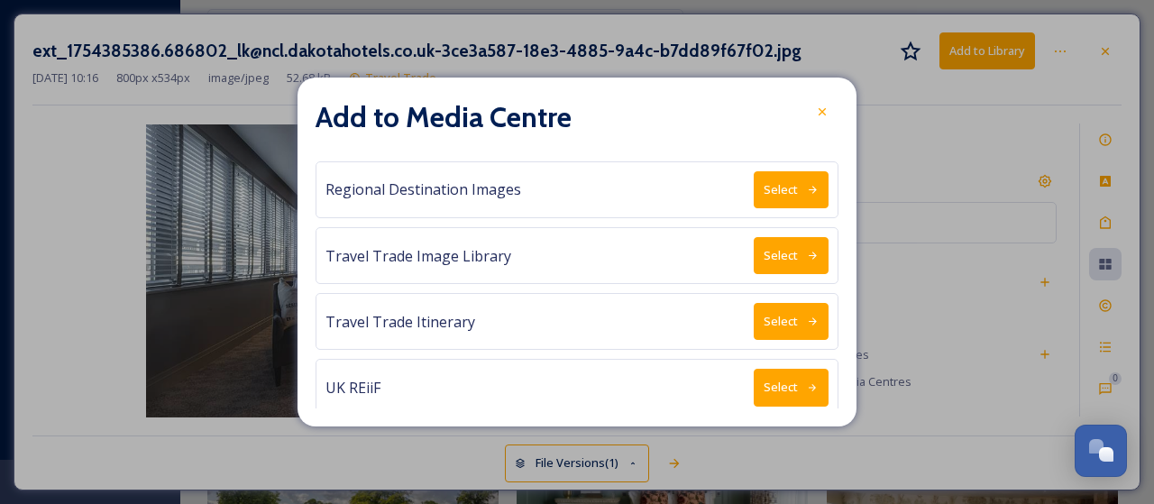
click at [788, 242] on button "Select" at bounding box center [791, 255] width 75 height 37
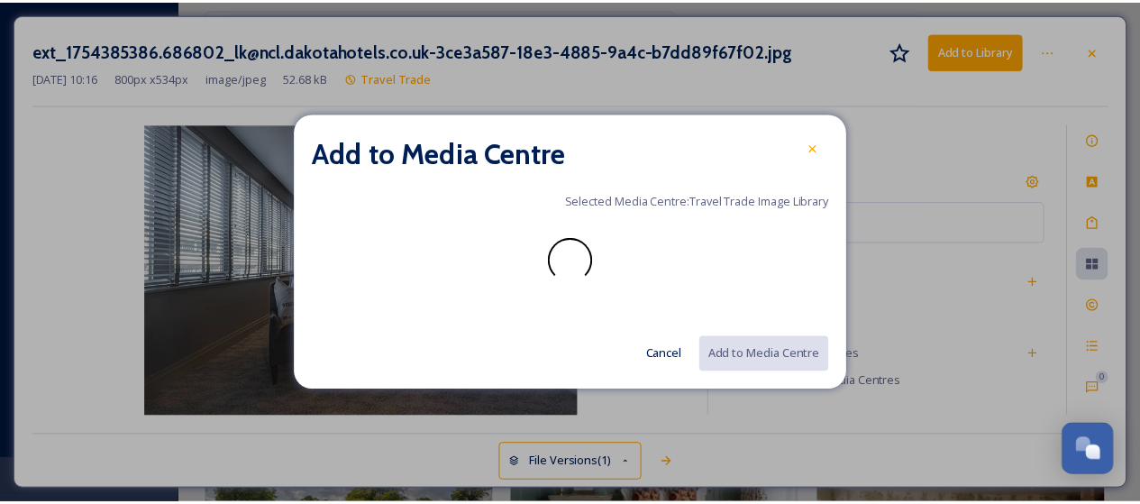
scroll to position [0, 0]
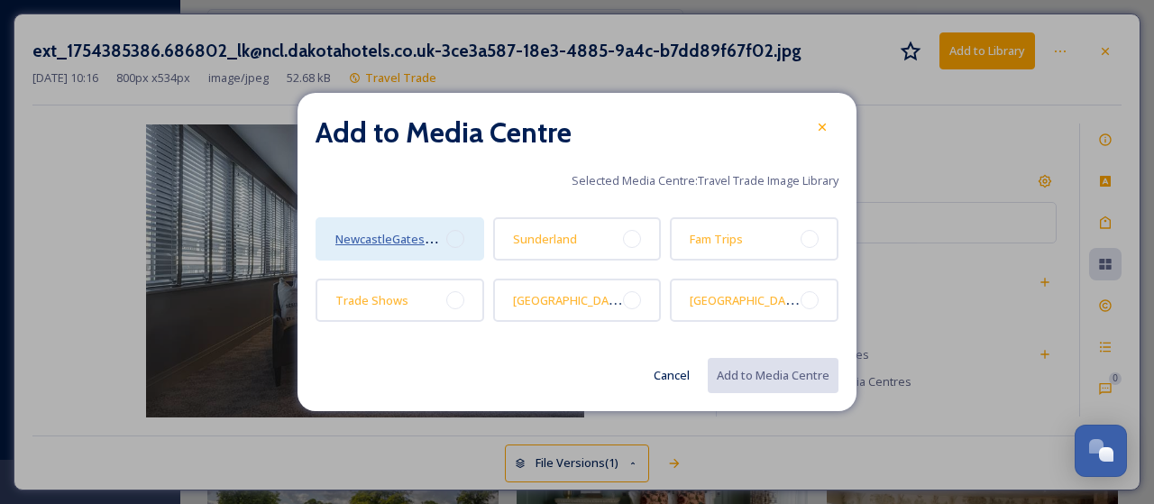
click at [398, 242] on span "NewcastleGateshead" at bounding box center [393, 238] width 117 height 17
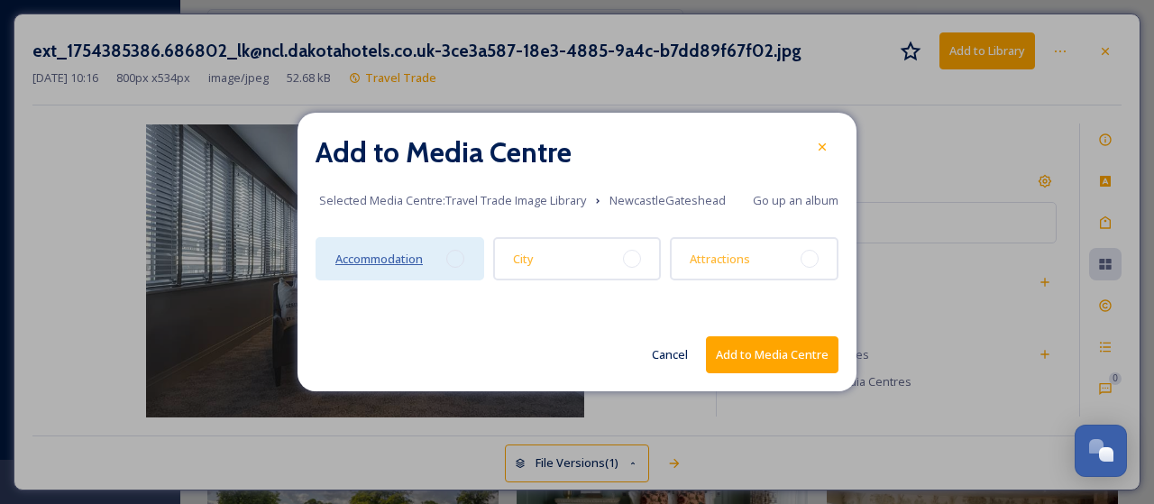
click at [404, 257] on span "Accommodation" at bounding box center [378, 259] width 87 height 16
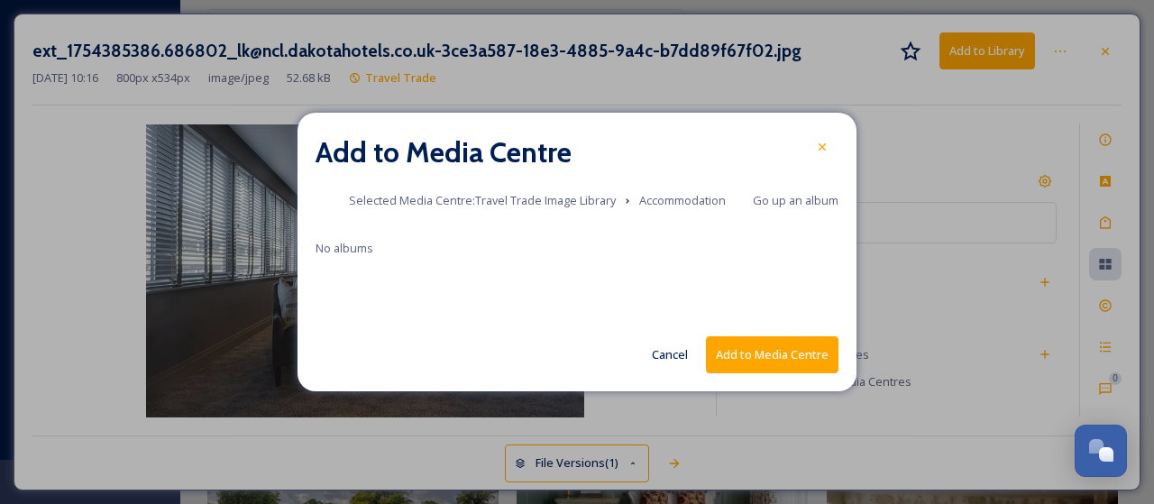
click at [782, 354] on button "Add to Media Centre" at bounding box center [772, 354] width 133 height 37
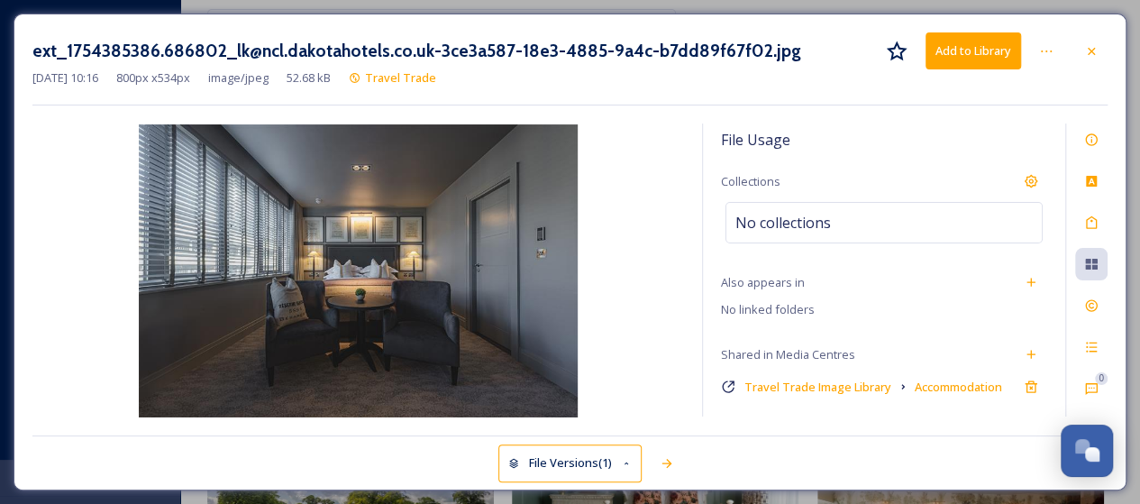
click at [967, 44] on button "Add to Library" at bounding box center [974, 50] width 96 height 37
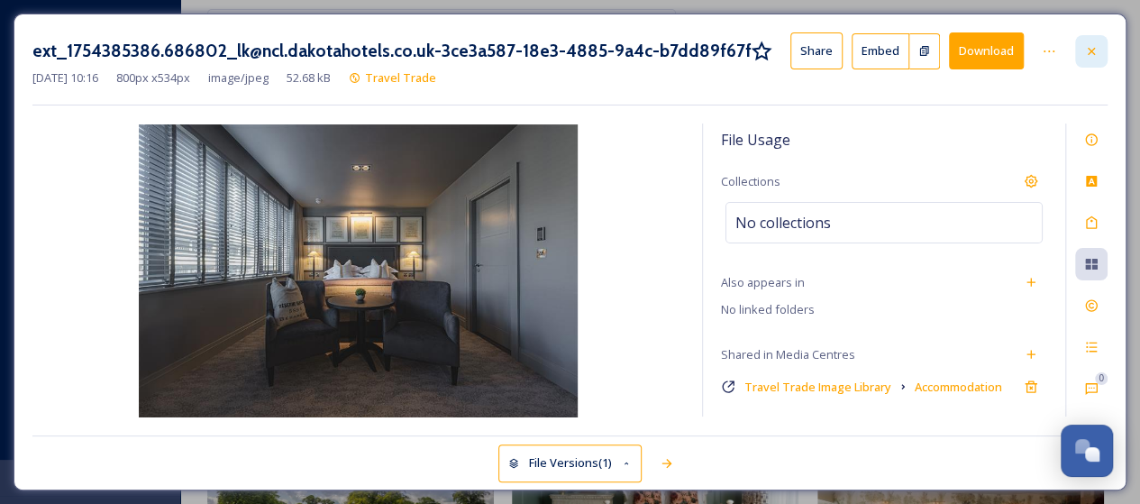
click at [1092, 46] on icon at bounding box center [1091, 51] width 14 height 14
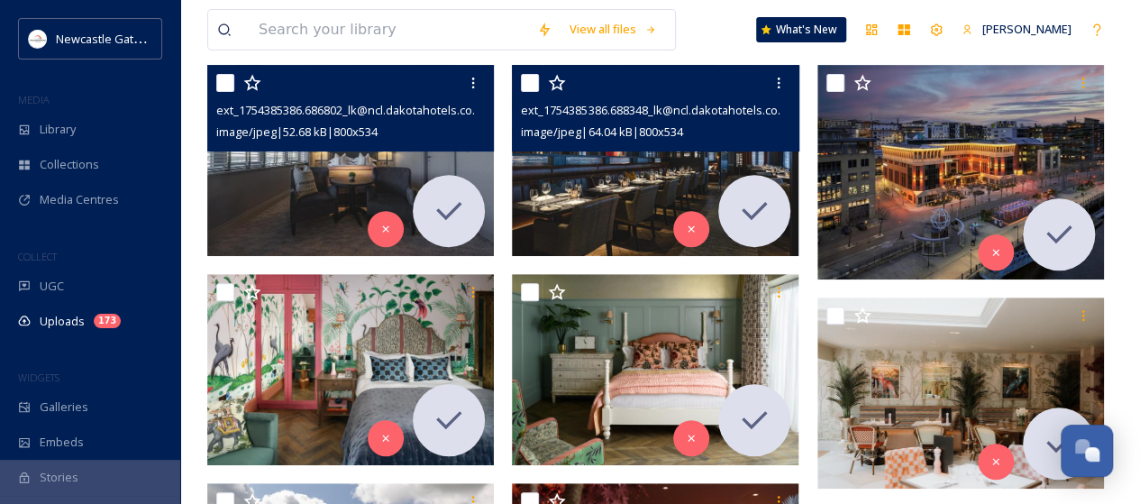
scroll to position [451, 0]
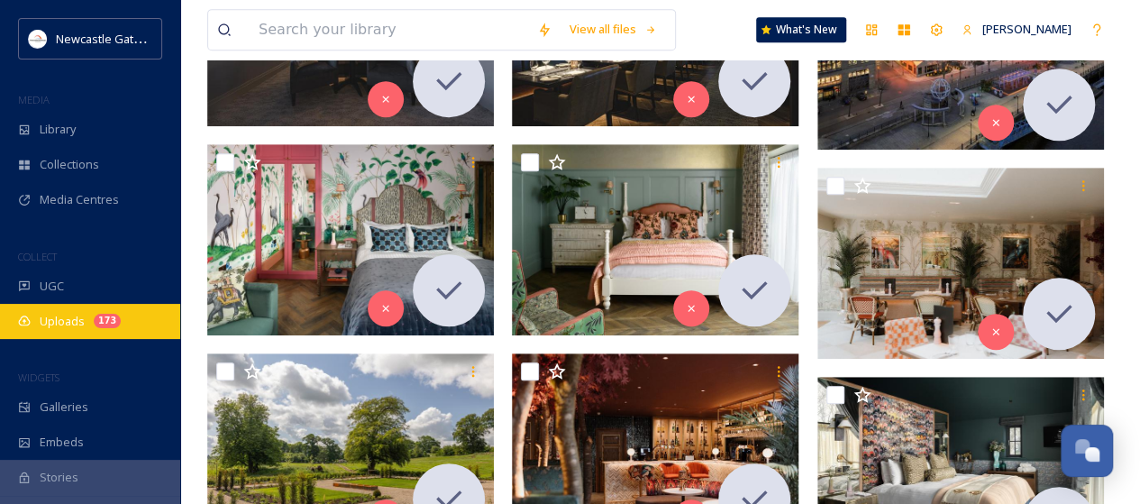
click at [60, 328] on span "Uploads" at bounding box center [62, 321] width 45 height 17
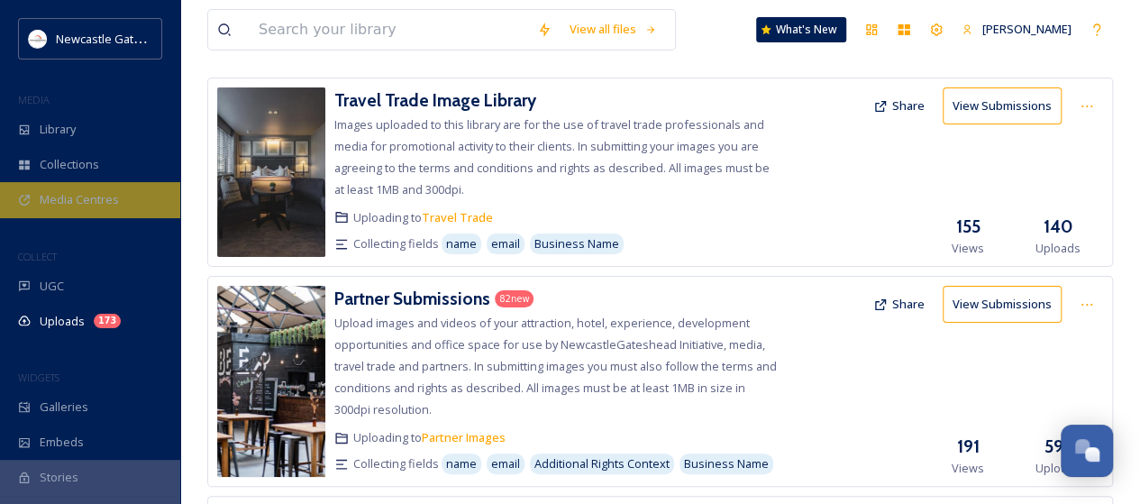
click at [96, 206] on span "Media Centres" at bounding box center [79, 199] width 79 height 17
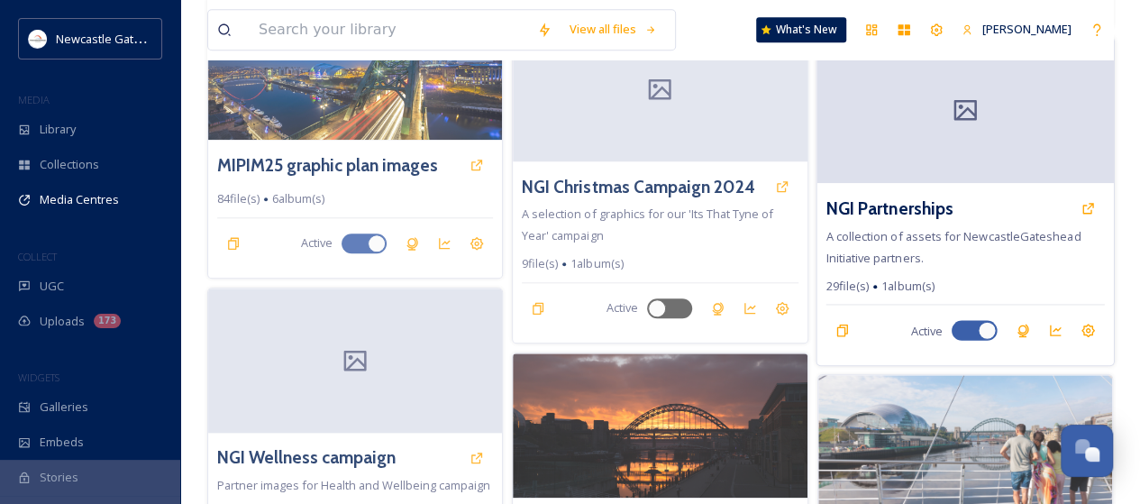
scroll to position [937, 0]
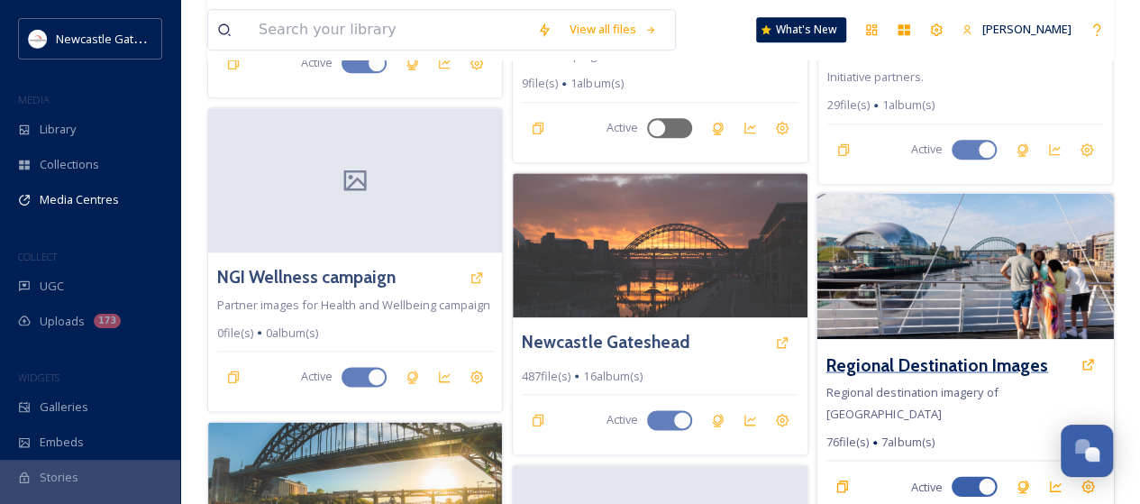
click at [930, 356] on h3 "Regional Destination Images" at bounding box center [937, 364] width 222 height 26
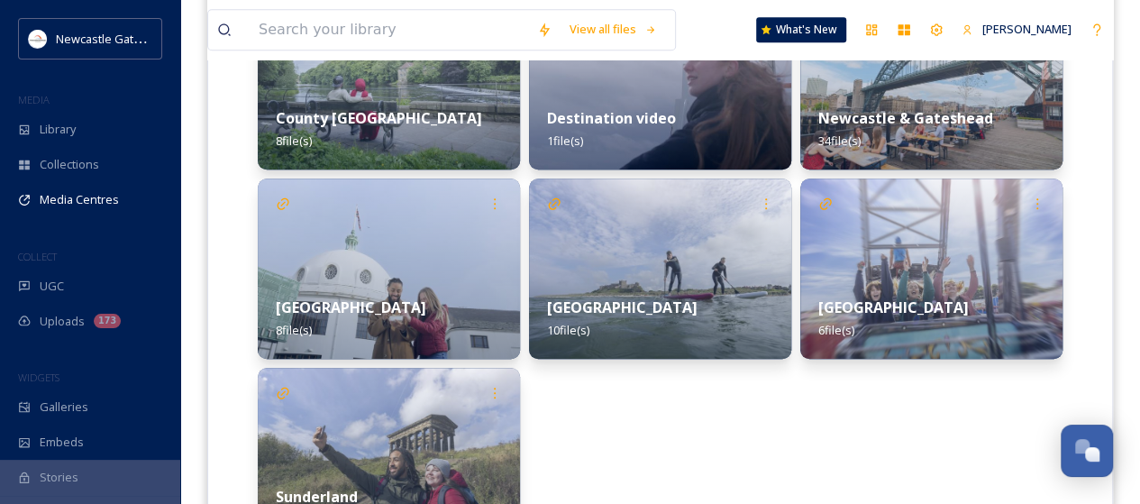
scroll to position [541, 0]
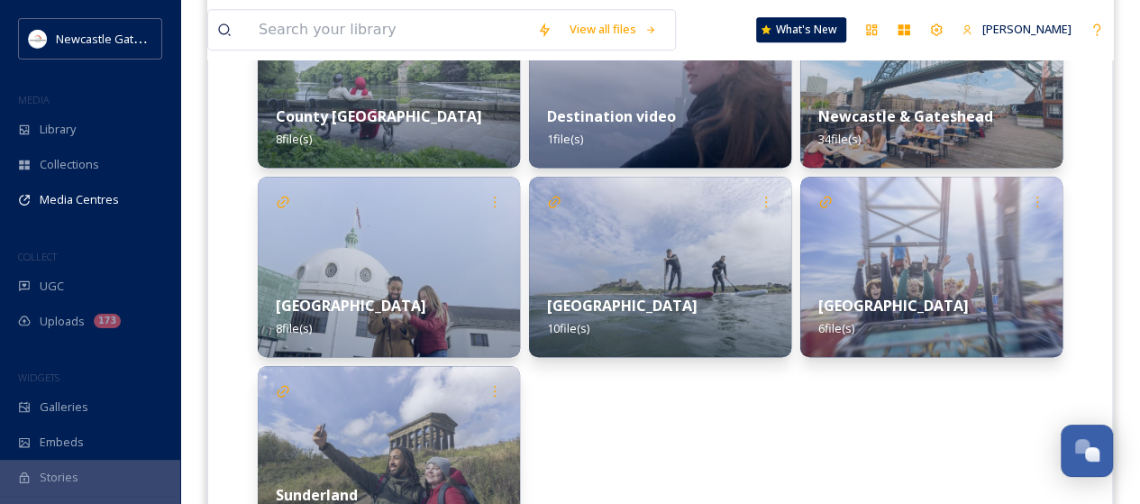
click at [590, 291] on div "Northumberland 10 file(s)" at bounding box center [660, 317] width 262 height 80
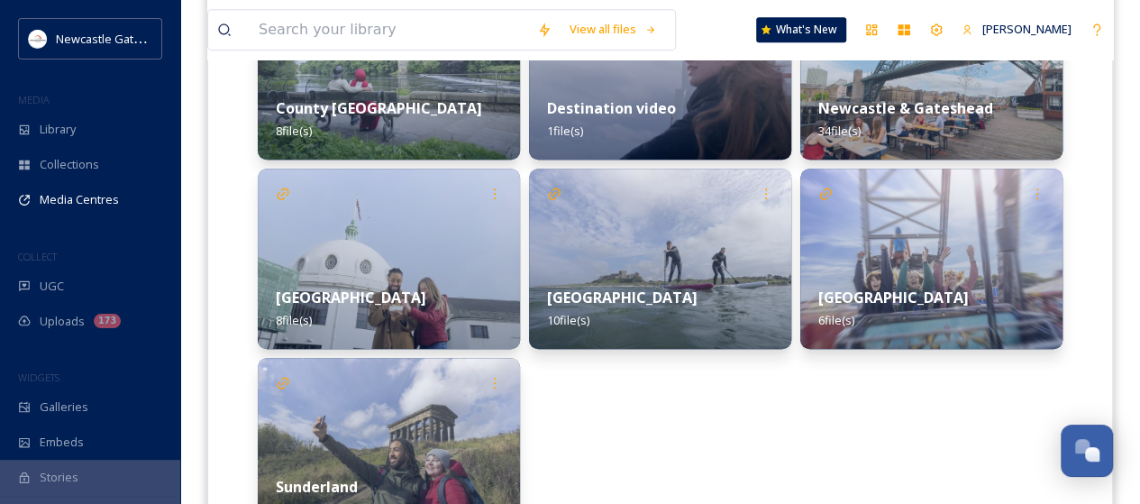
scroll to position [384, 0]
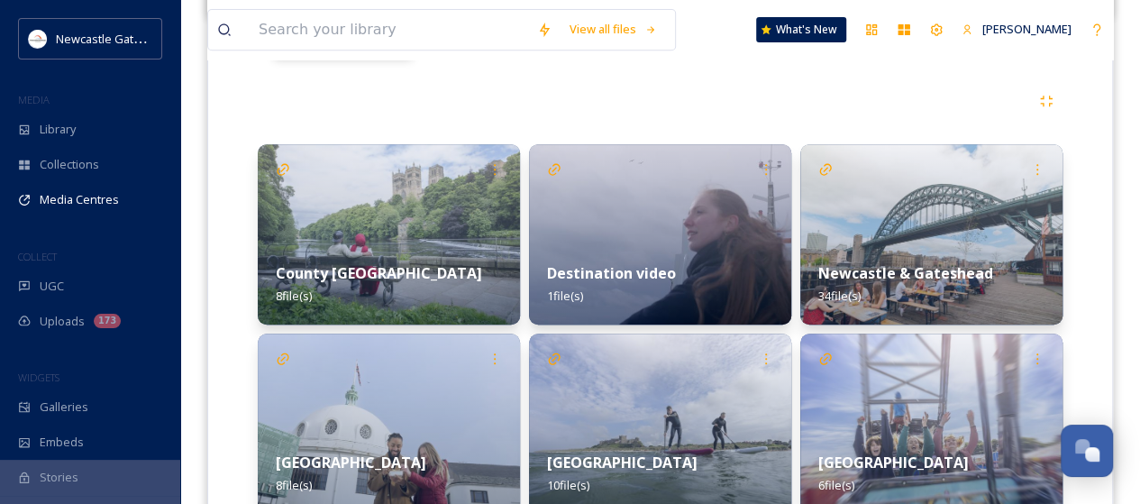
click at [932, 260] on div "Newcastle & Gateshead 34 file(s)" at bounding box center [931, 284] width 262 height 80
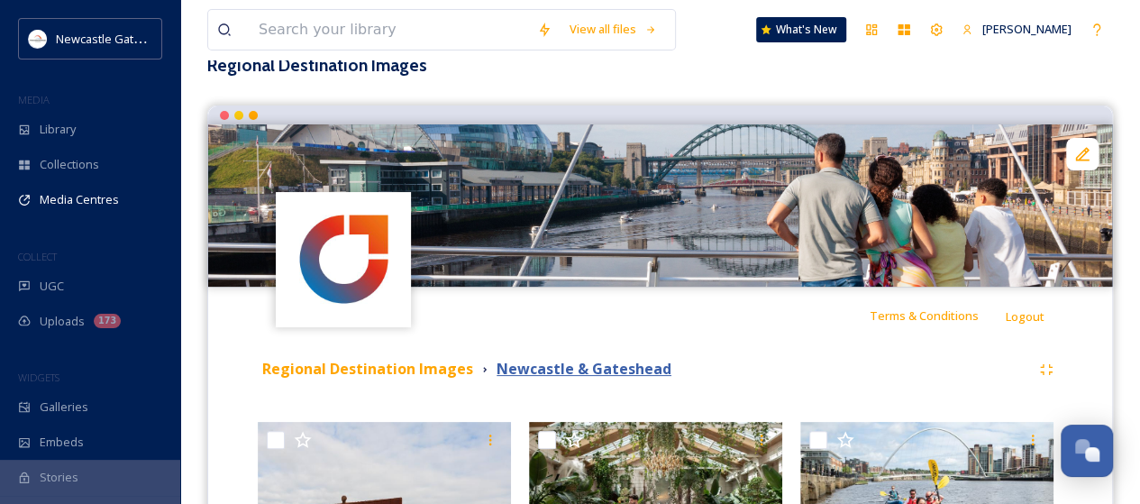
scroll to position [180, 0]
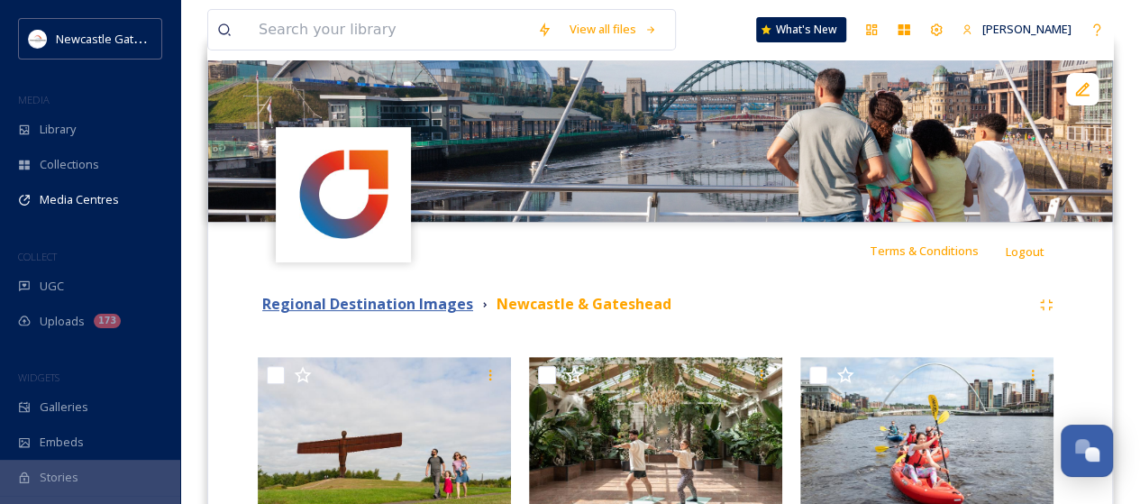
click at [383, 302] on strong "Regional Destination Images" at bounding box center [367, 304] width 211 height 20
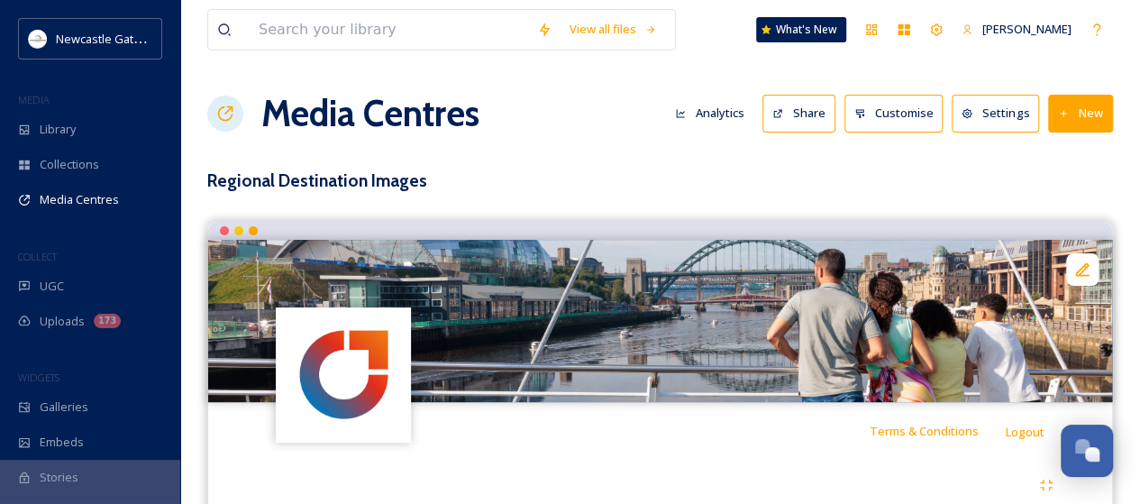
click at [815, 112] on button "Share" at bounding box center [799, 113] width 73 height 37
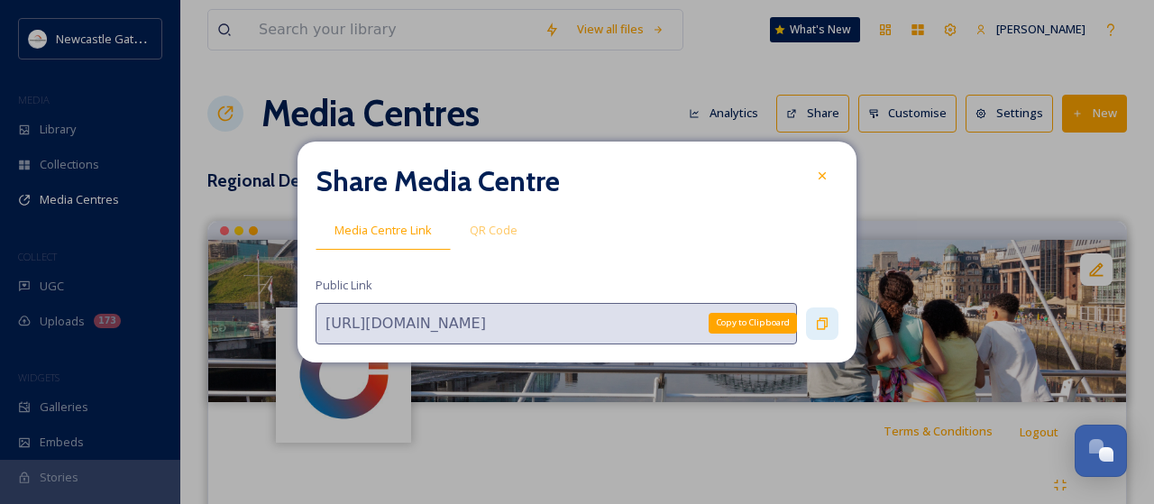
click at [819, 329] on icon at bounding box center [822, 323] width 14 height 14
click at [824, 179] on icon at bounding box center [822, 176] width 14 height 14
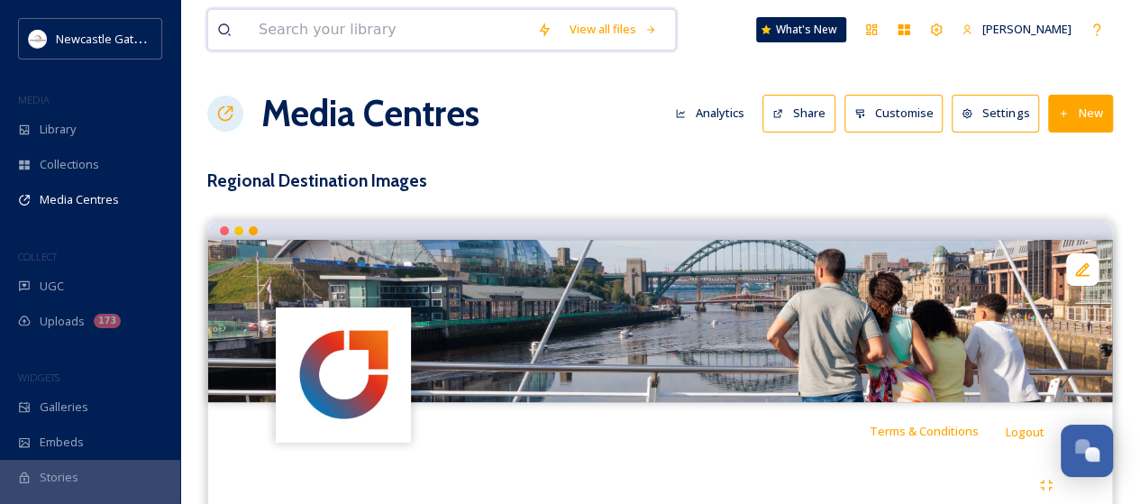
click at [289, 32] on input at bounding box center [389, 30] width 279 height 40
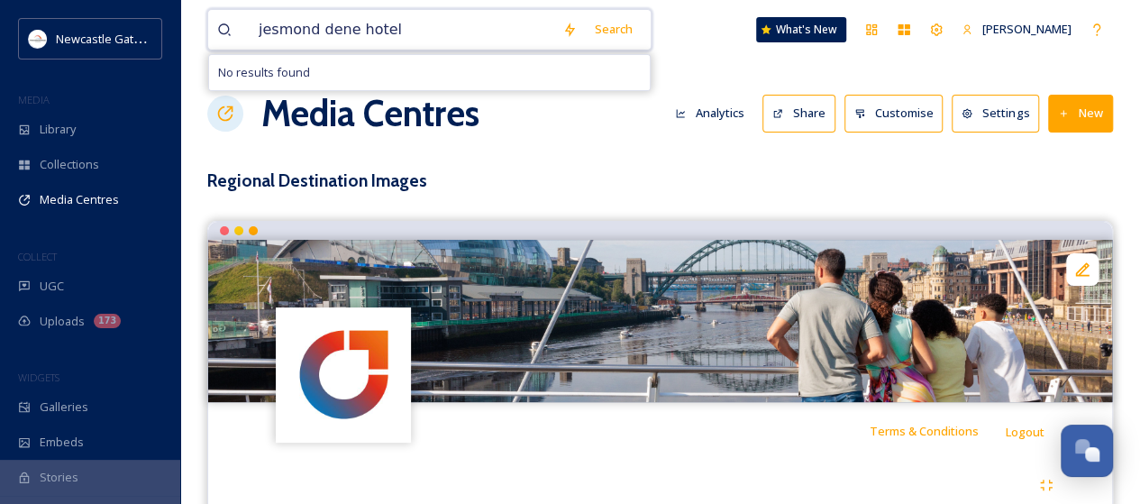
drag, startPoint x: 390, startPoint y: 32, endPoint x: 368, endPoint y: 32, distance: 22.5
click at [368, 32] on input "jesmond dene hotel" at bounding box center [402, 30] width 304 height 40
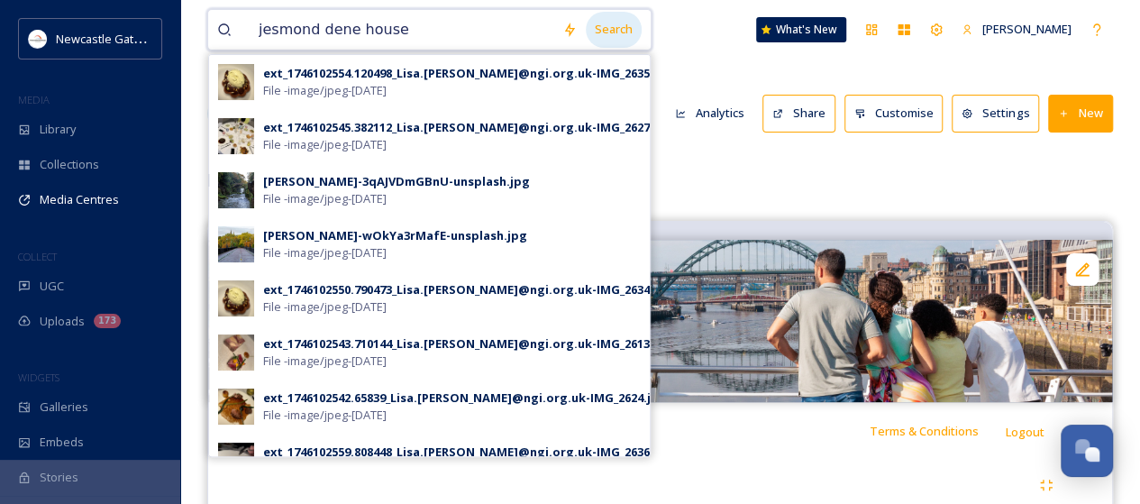
type input "jesmond dene house"
click at [609, 24] on div "Search" at bounding box center [614, 29] width 56 height 35
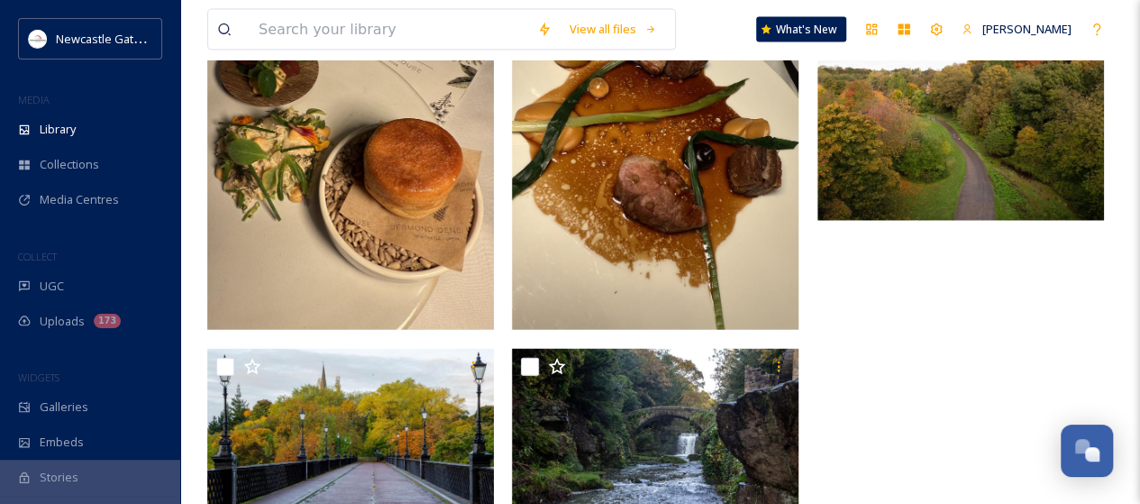
scroll to position [2066, 0]
